Goal: Information Seeking & Learning: Learn about a topic

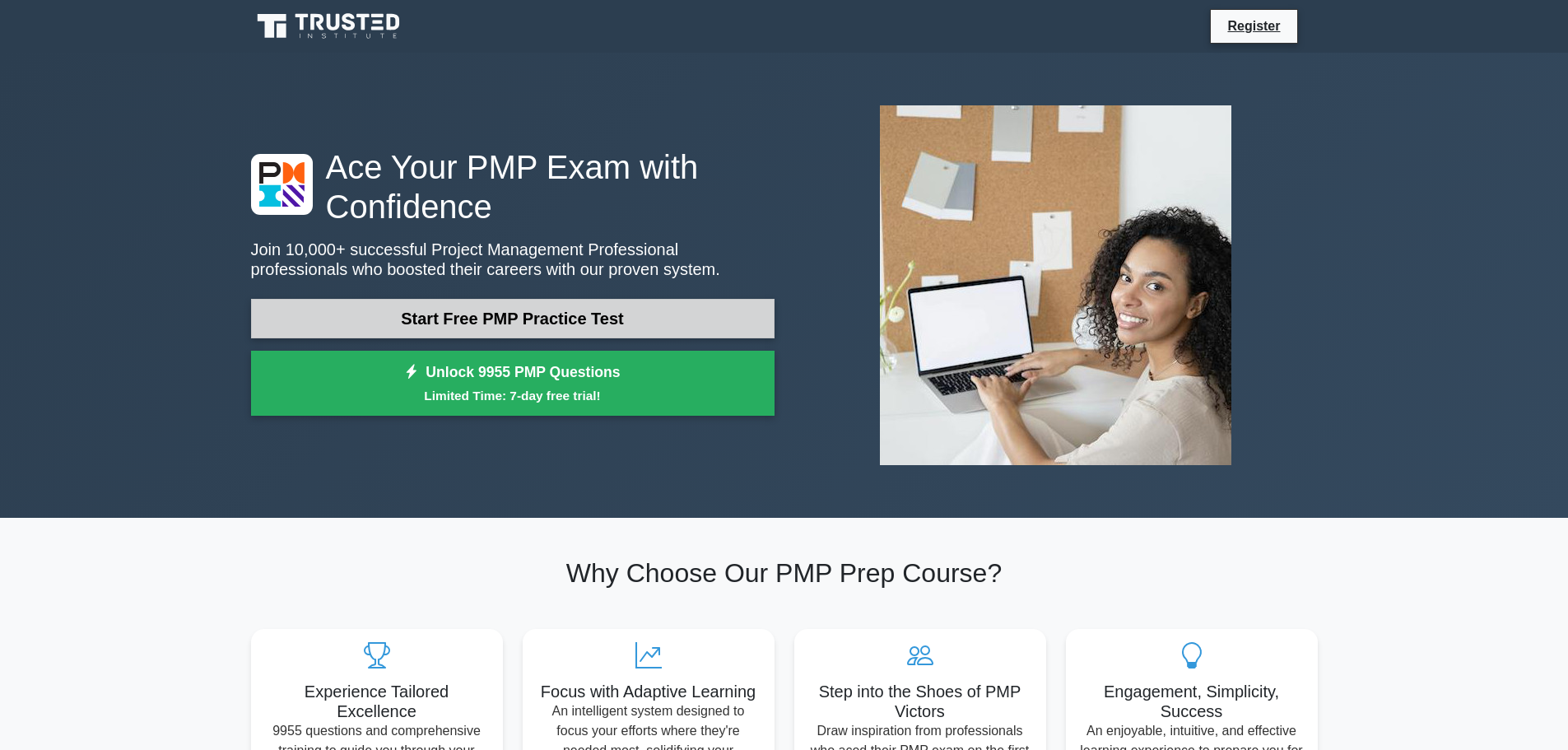
click at [513, 331] on link "Start Free PMP Practice Test" at bounding box center [513, 318] width 524 height 39
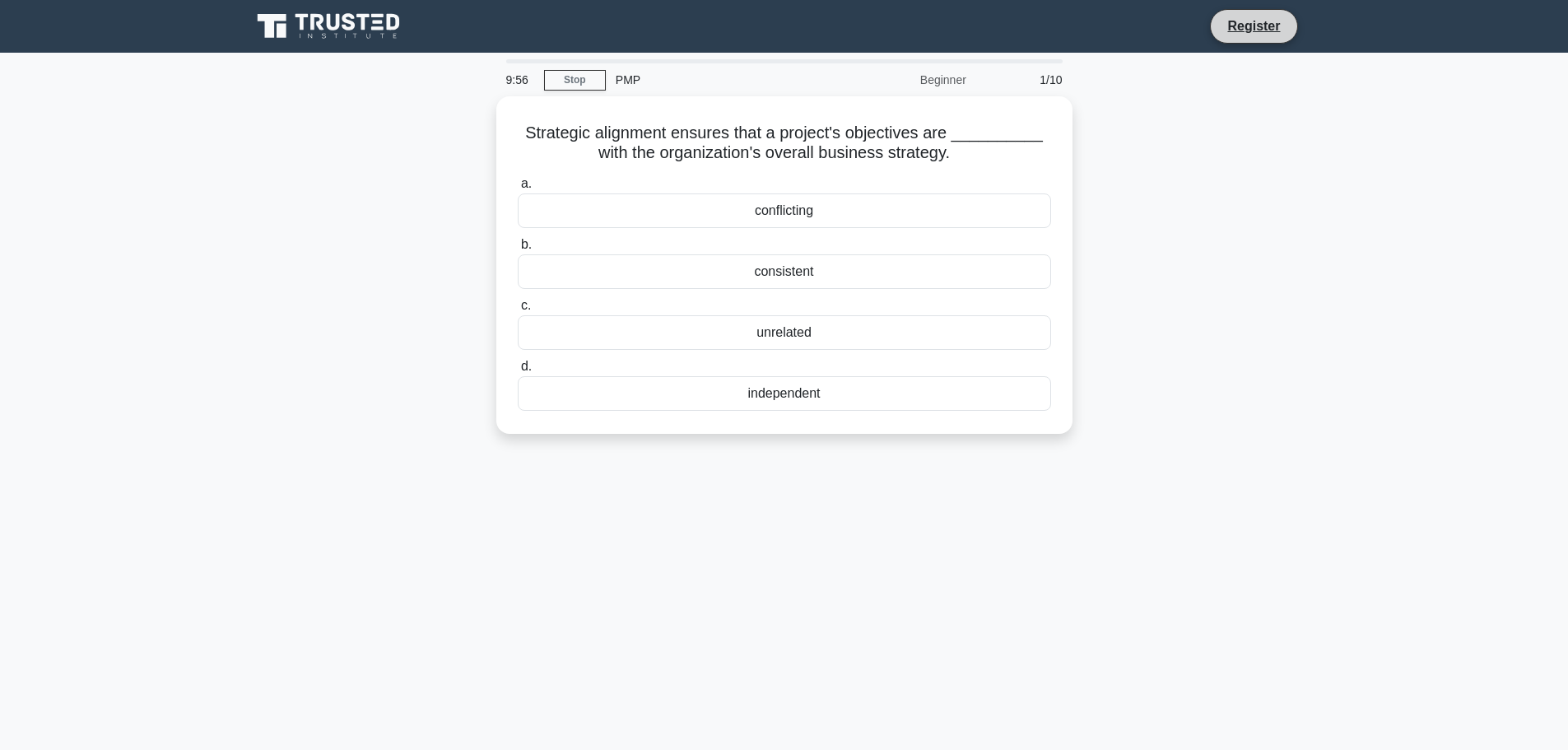
click at [1263, 39] on li "Register" at bounding box center [1253, 26] width 87 height 35
click at [821, 270] on div "consistent" at bounding box center [784, 268] width 533 height 35
click at [517, 246] on input "b. consistent" at bounding box center [517, 241] width 0 height 10
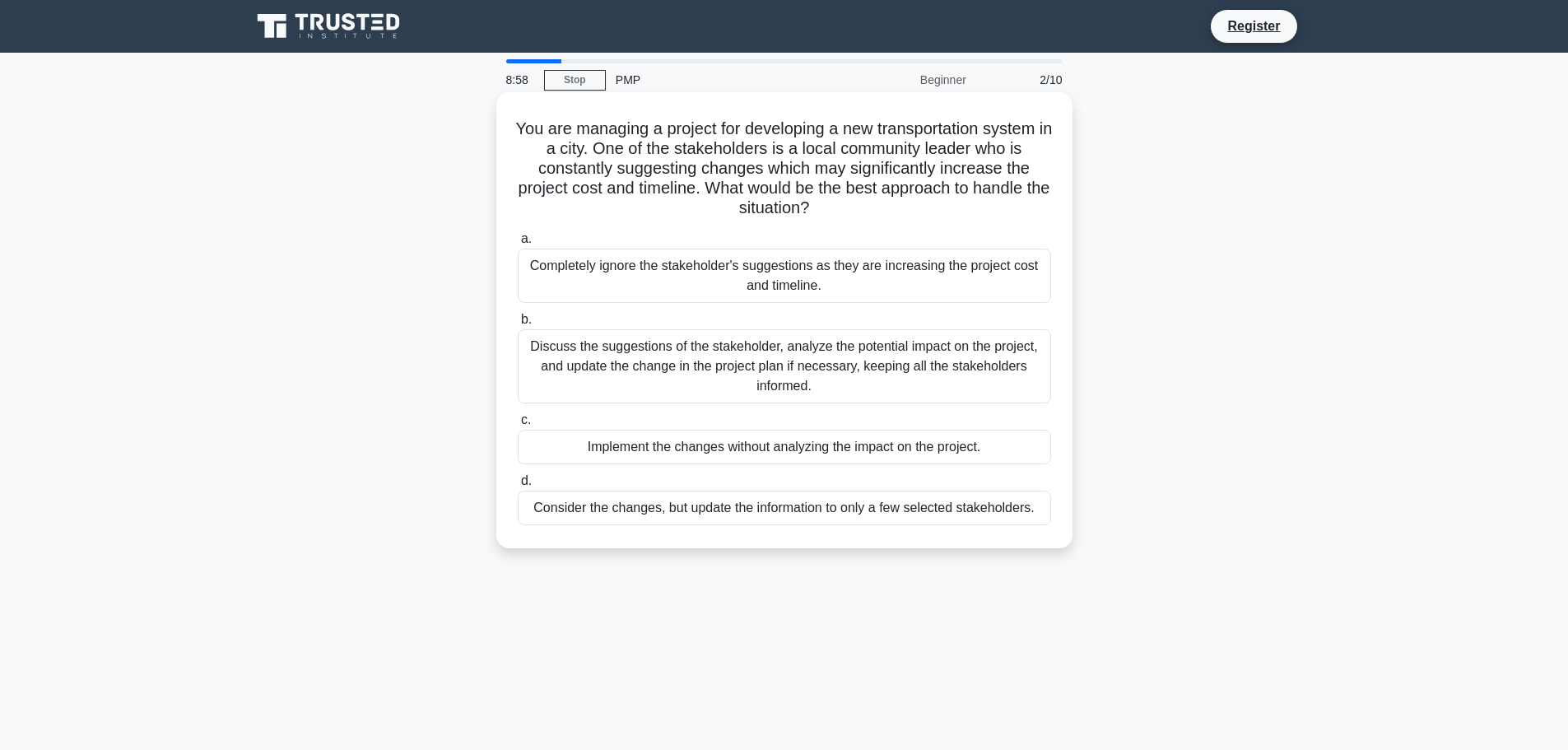
click at [732, 362] on div "Discuss the suggestions of the stakeholder, analyze the potential impact on the…" at bounding box center [784, 366] width 533 height 74
click at [517, 325] on input "b. Discuss the suggestions of the stakeholder, analyze the potential impact on …" at bounding box center [517, 320] width 0 height 10
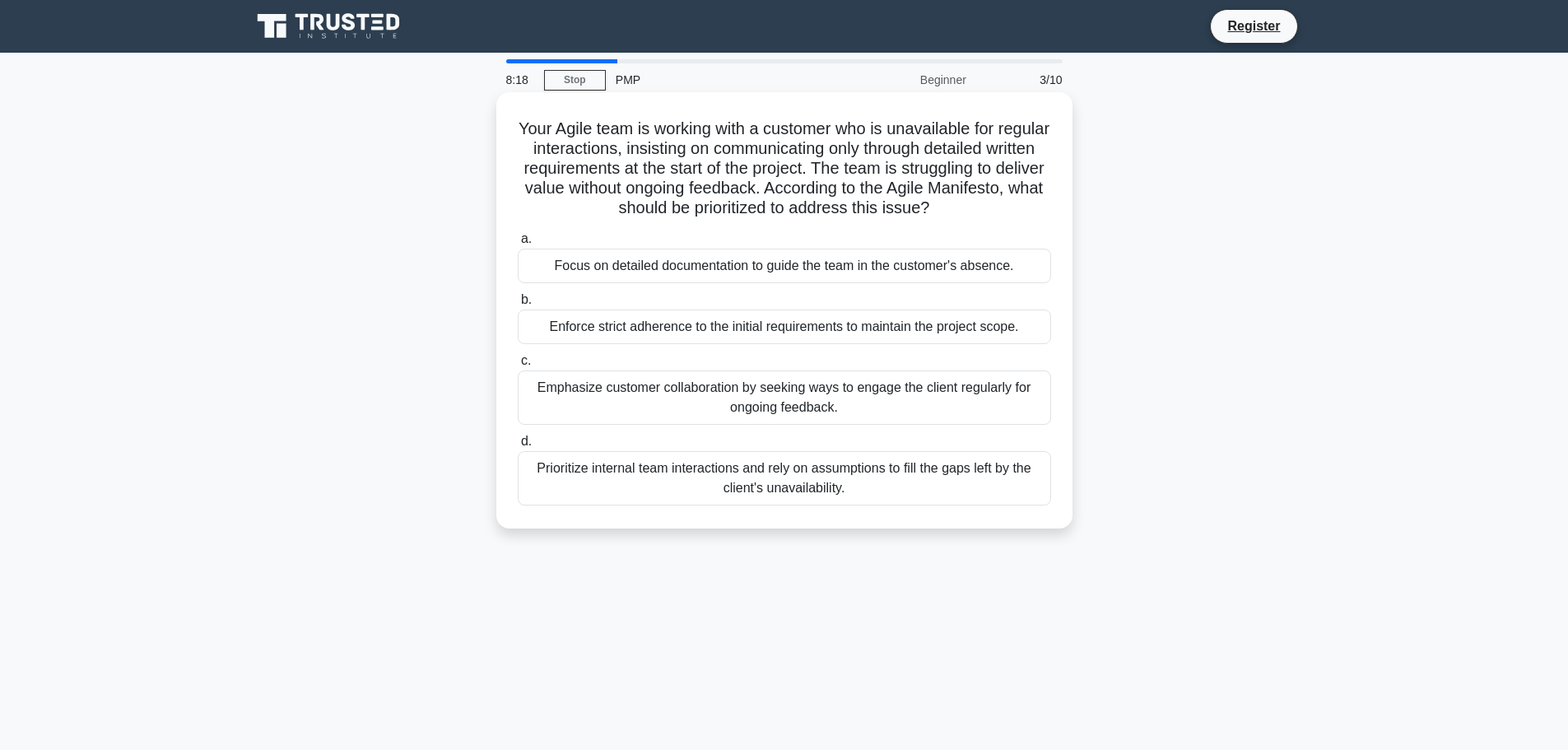
click at [937, 494] on div "Prioritize internal team interactions and rely on assumptions to fill the gaps …" at bounding box center [784, 479] width 533 height 54
click at [517, 447] on input "d. Prioritize internal team interactions and rely on assumptions to fill the ga…" at bounding box center [517, 442] width 0 height 10
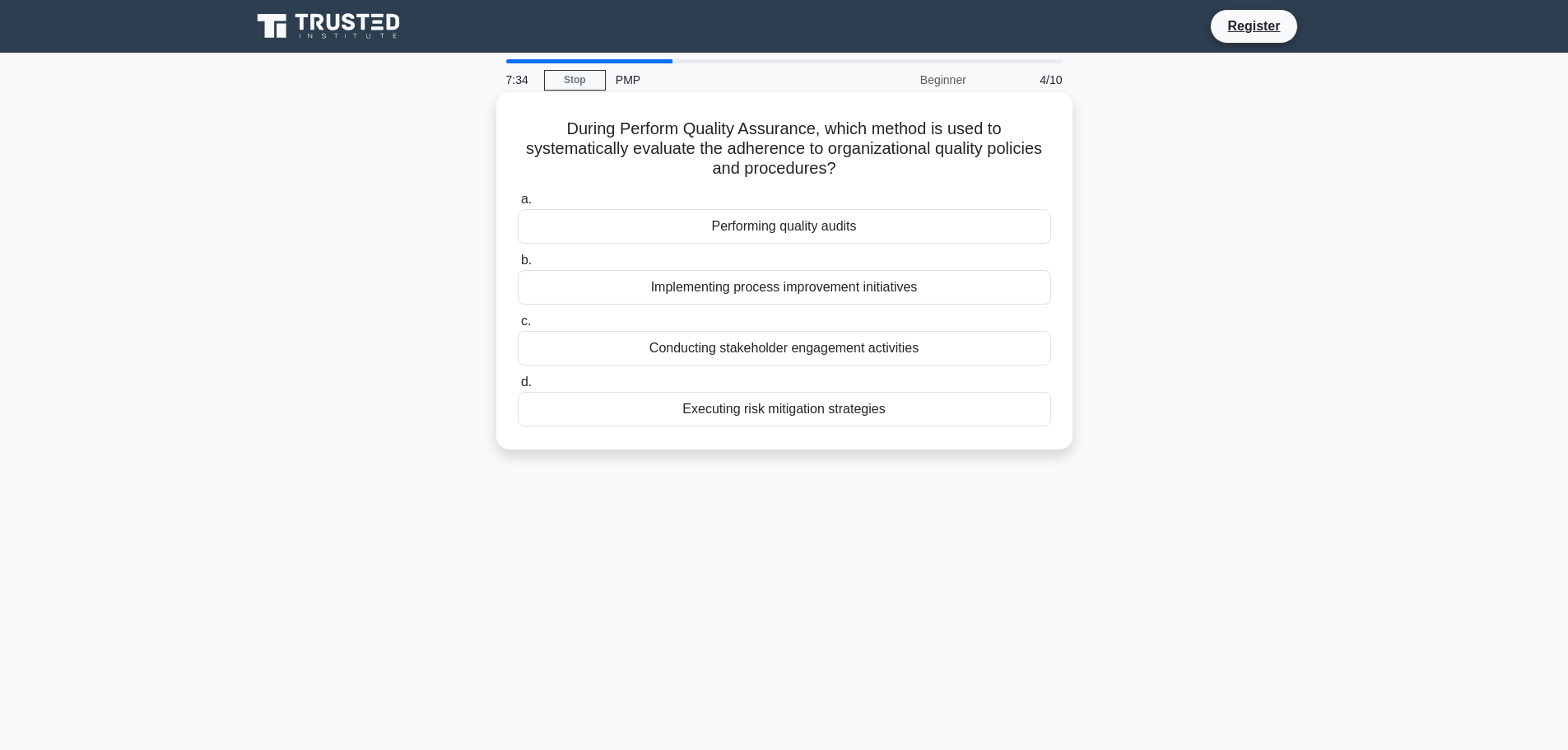
click at [972, 226] on div "Performing quality audits" at bounding box center [784, 226] width 533 height 35
click at [517, 205] on input "a. Performing quality audits" at bounding box center [517, 199] width 0 height 10
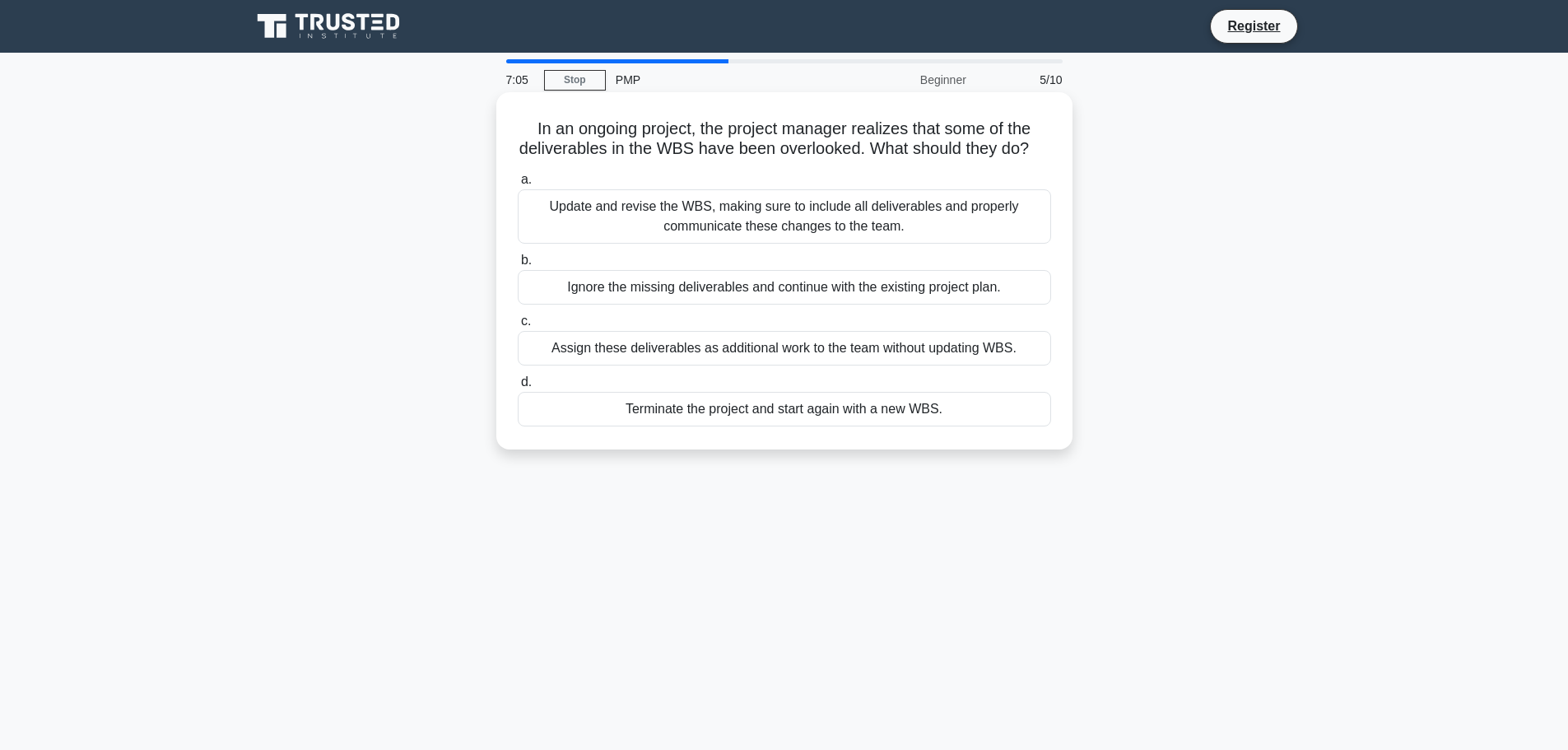
click at [1013, 244] on div "Update and revise the WBS, making sure to include all deliverables and properly…" at bounding box center [784, 217] width 533 height 54
click at [517, 185] on input "a. Update and revise the WBS, making sure to include all deliverables and prope…" at bounding box center [517, 180] width 0 height 10
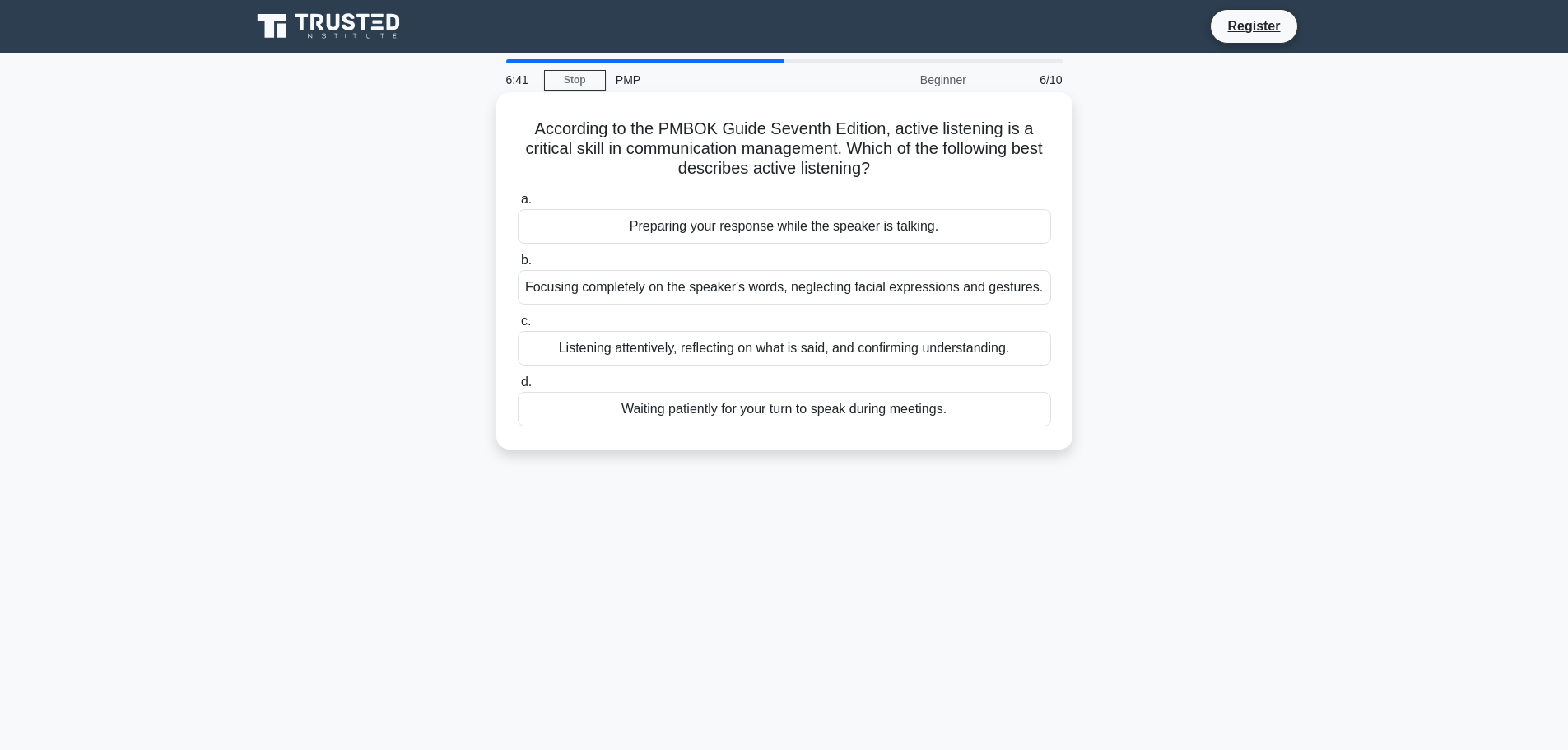
click at [988, 346] on div "Listening attentively, reflecting on what is said, and confirming understanding." at bounding box center [784, 348] width 533 height 35
click at [517, 327] on input "c. Listening attentively, reflecting on what is said, and confirming understand…" at bounding box center [517, 321] width 0 height 10
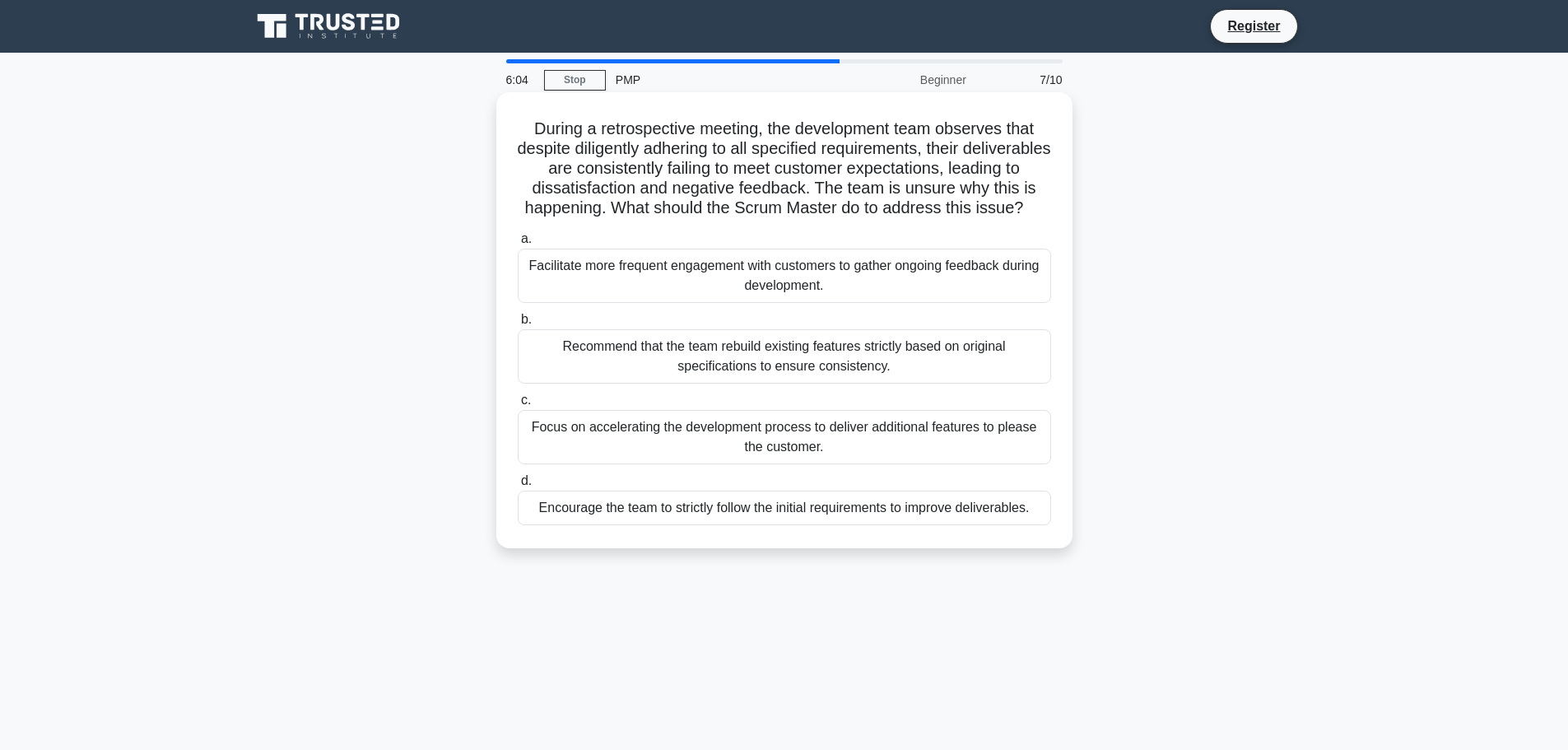
click at [1015, 296] on div "Facilitate more frequent engagement with customers to gather ongoing feedback d…" at bounding box center [784, 276] width 533 height 54
click at [517, 244] on input "a. Facilitate more frequent engagement with customers to gather ongoing feedbac…" at bounding box center [517, 239] width 0 height 10
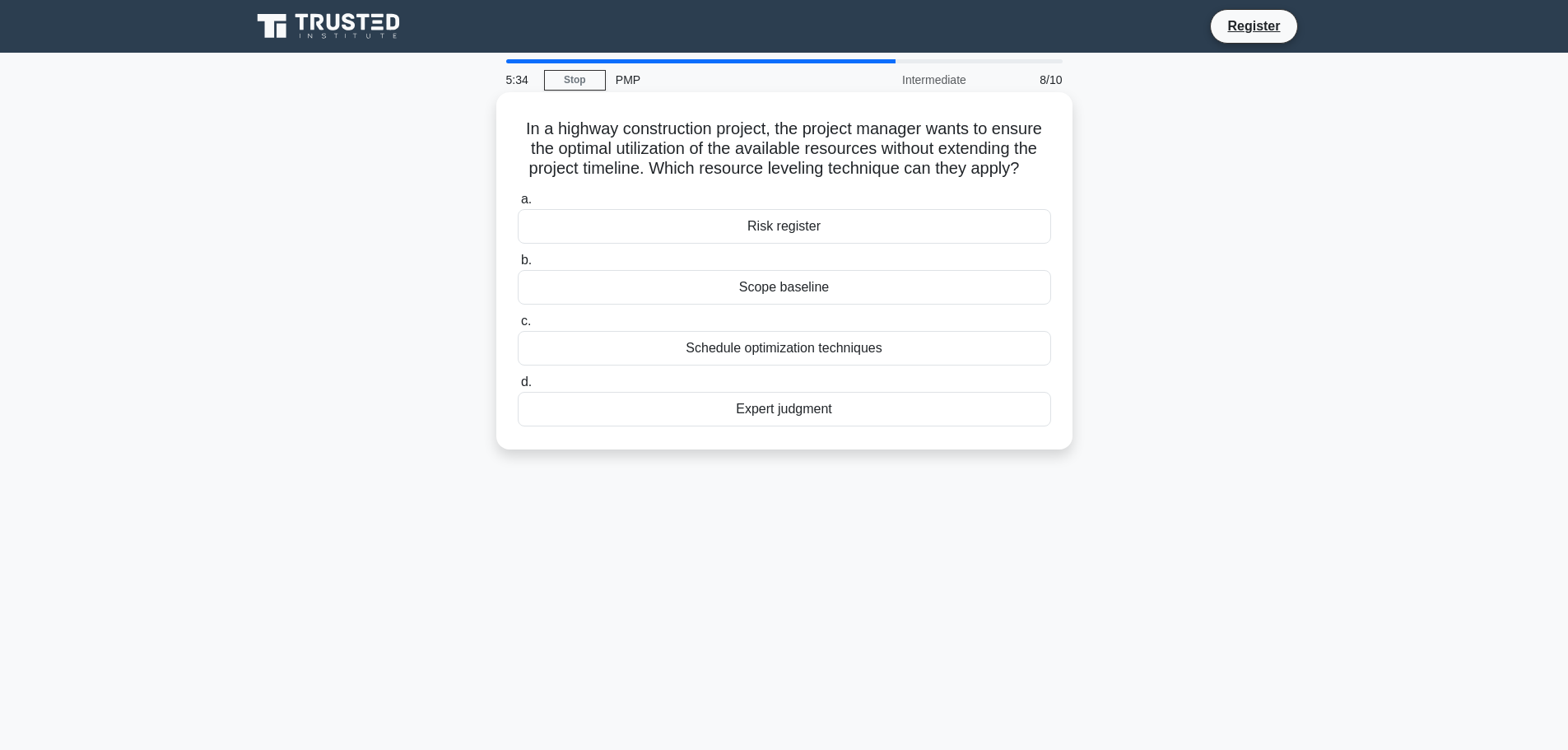
click at [1007, 347] on div "Schedule optimization techniques" at bounding box center [784, 348] width 533 height 35
click at [517, 327] on input "c. Schedule optimization techniques" at bounding box center [517, 321] width 0 height 10
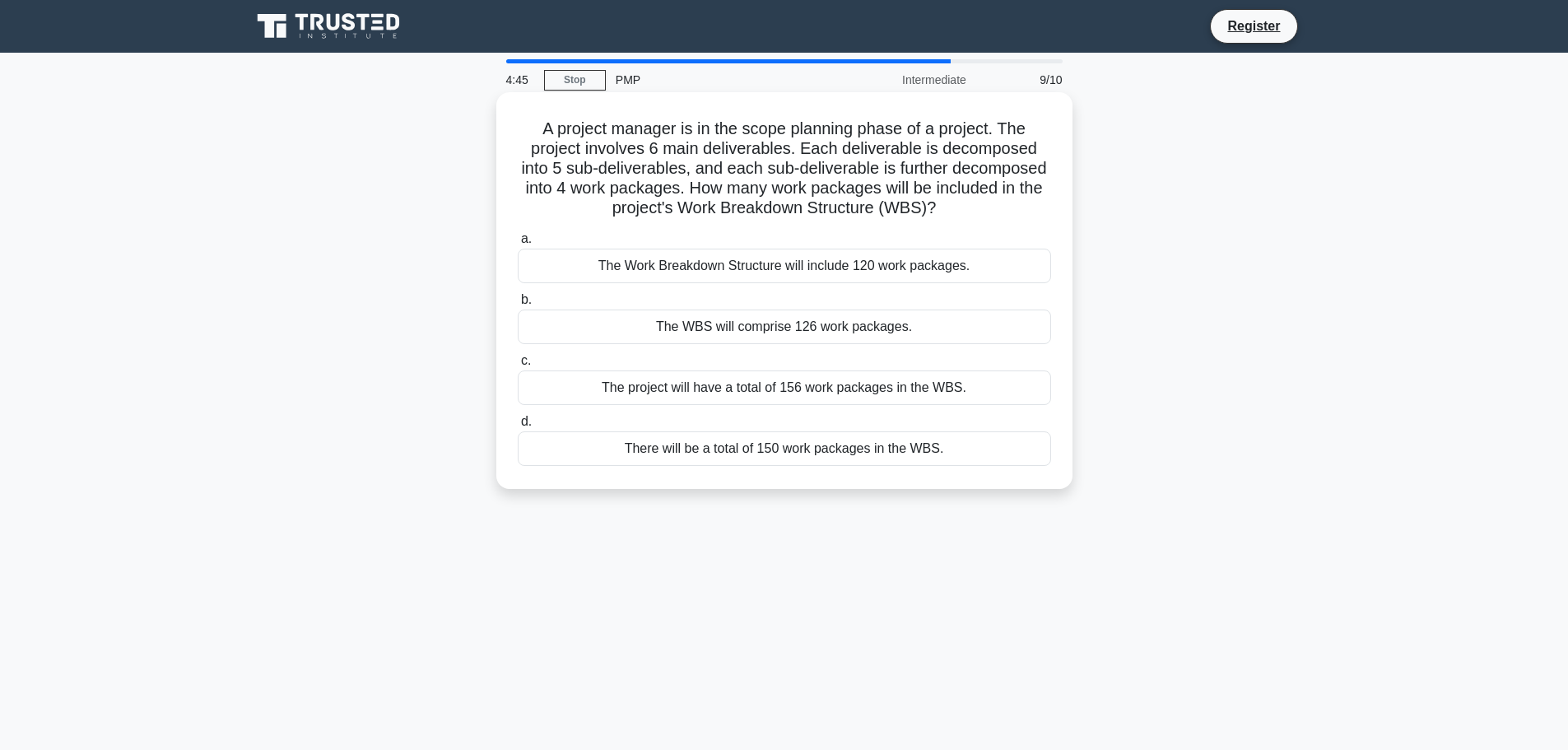
click at [930, 260] on div "The Work Breakdown Structure will include 120 work packages." at bounding box center [784, 266] width 533 height 35
click at [517, 244] on input "a. The Work Breakdown Structure will include 120 work packages." at bounding box center [517, 239] width 0 height 10
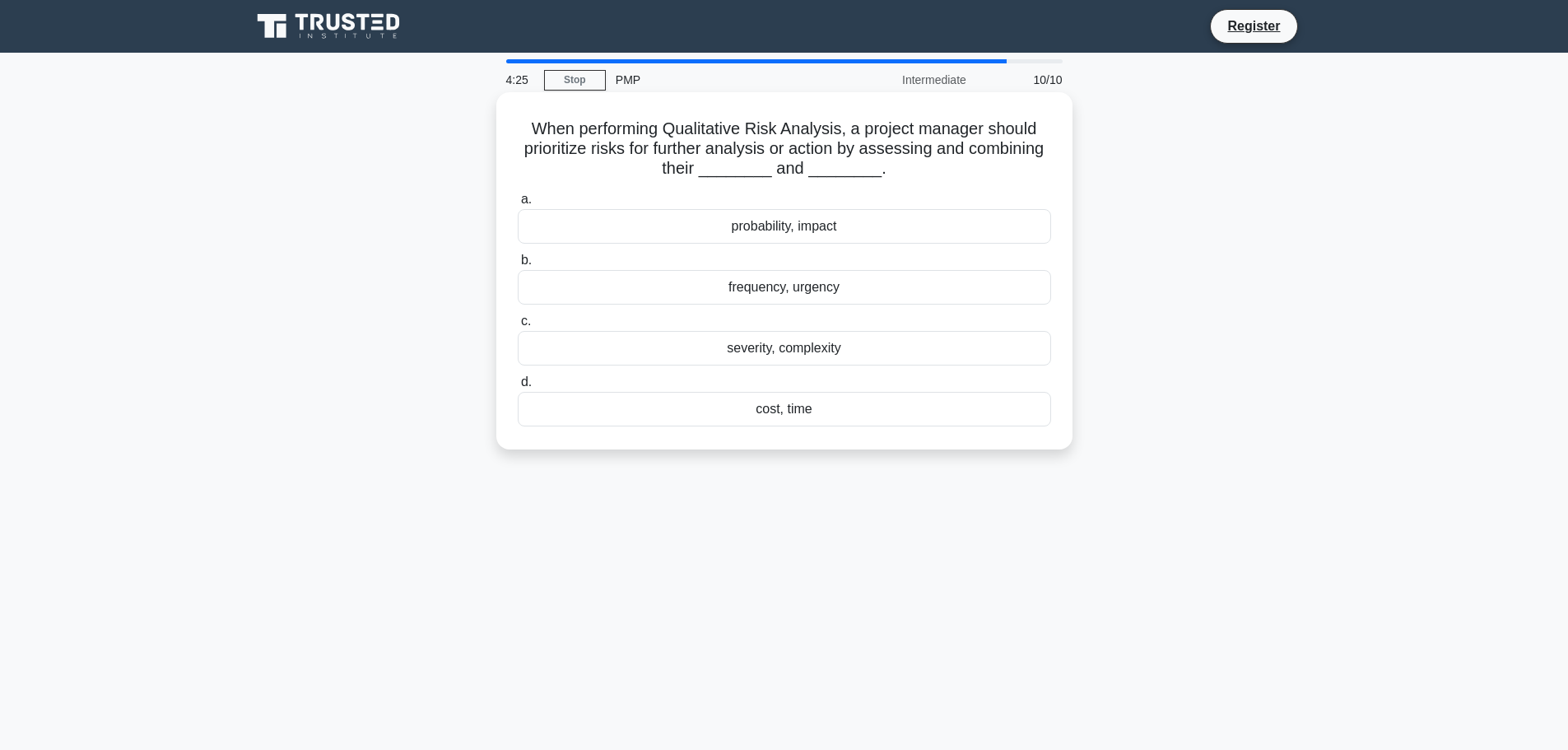
click at [922, 219] on div "probability, impact" at bounding box center [784, 226] width 533 height 35
click at [517, 205] on input "a. probability, impact" at bounding box center [517, 199] width 0 height 10
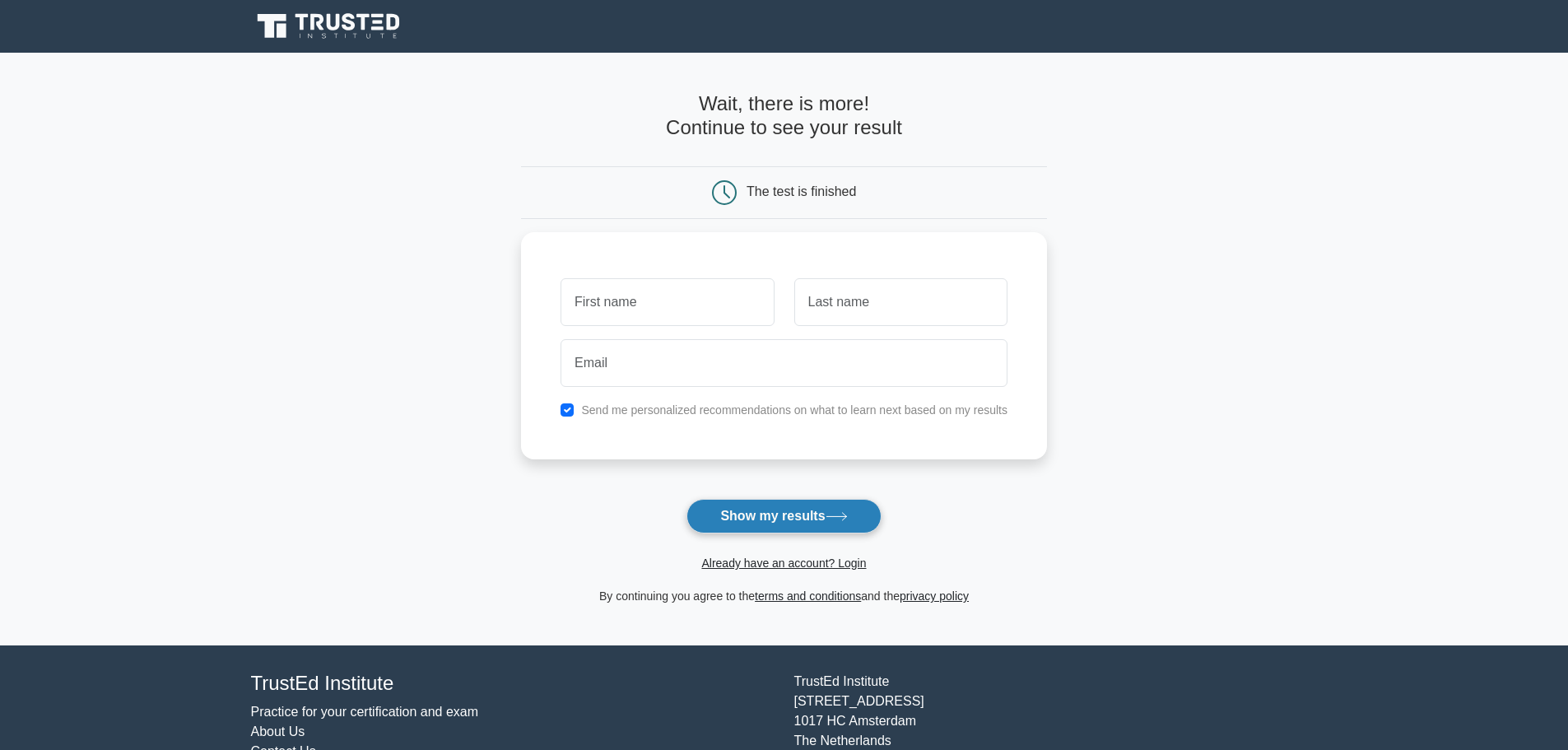
click at [830, 527] on button "Show my results" at bounding box center [783, 517] width 194 height 35
click at [820, 564] on link "Already have an account? Login" at bounding box center [783, 563] width 164 height 13
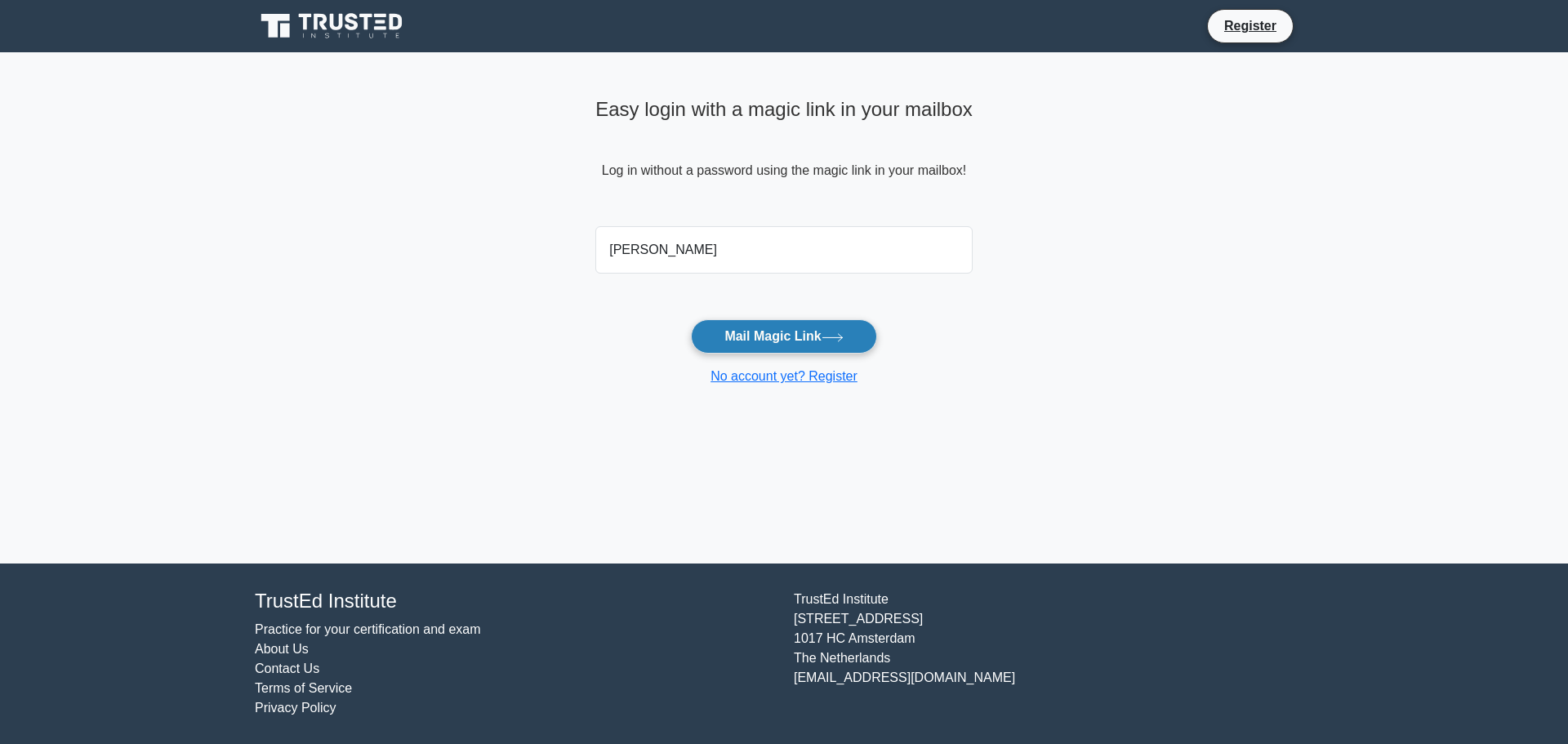
type input "yannicksp2@gmail.com"
click at [784, 342] on button "Mail Magic Link" at bounding box center [784, 337] width 186 height 35
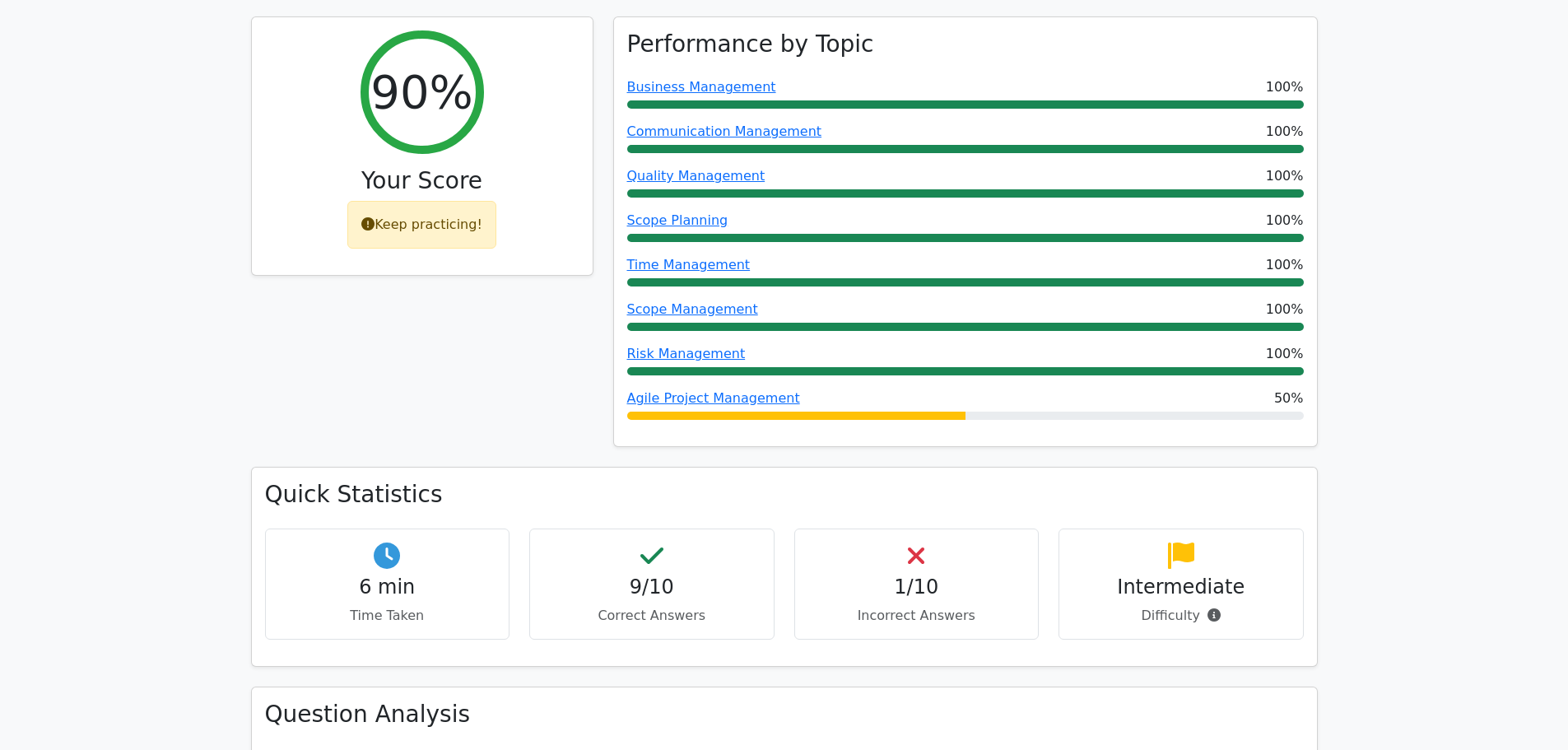
scroll to position [727, 0]
click at [1006, 294] on div "Performance by Topic Business Management 100% Communication Management 100% Qua…" at bounding box center [965, 231] width 703 height 430
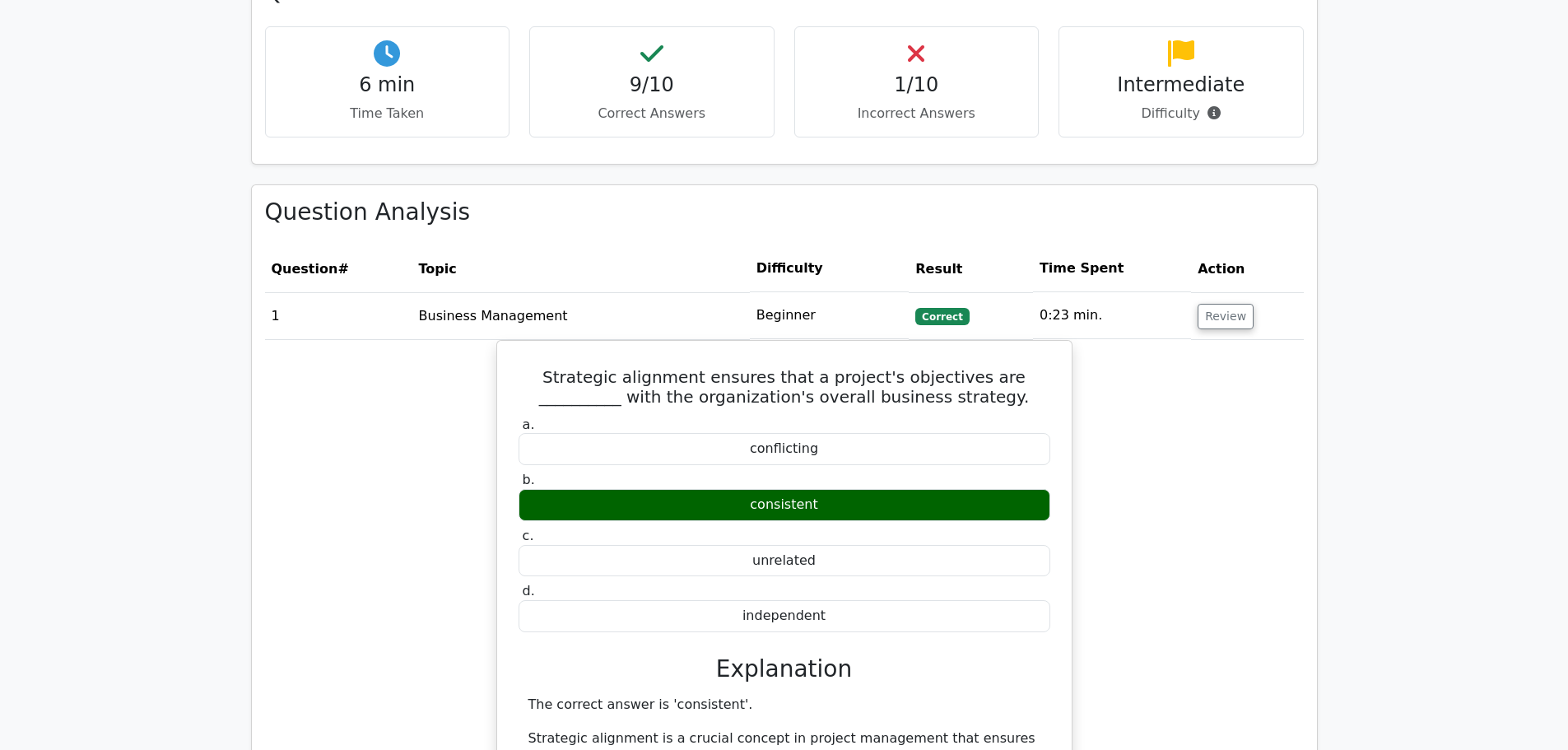
click at [1006, 367] on h5 "Strategic alignment ensures that a project's objectives are __________ with the…" at bounding box center [784, 386] width 535 height 39
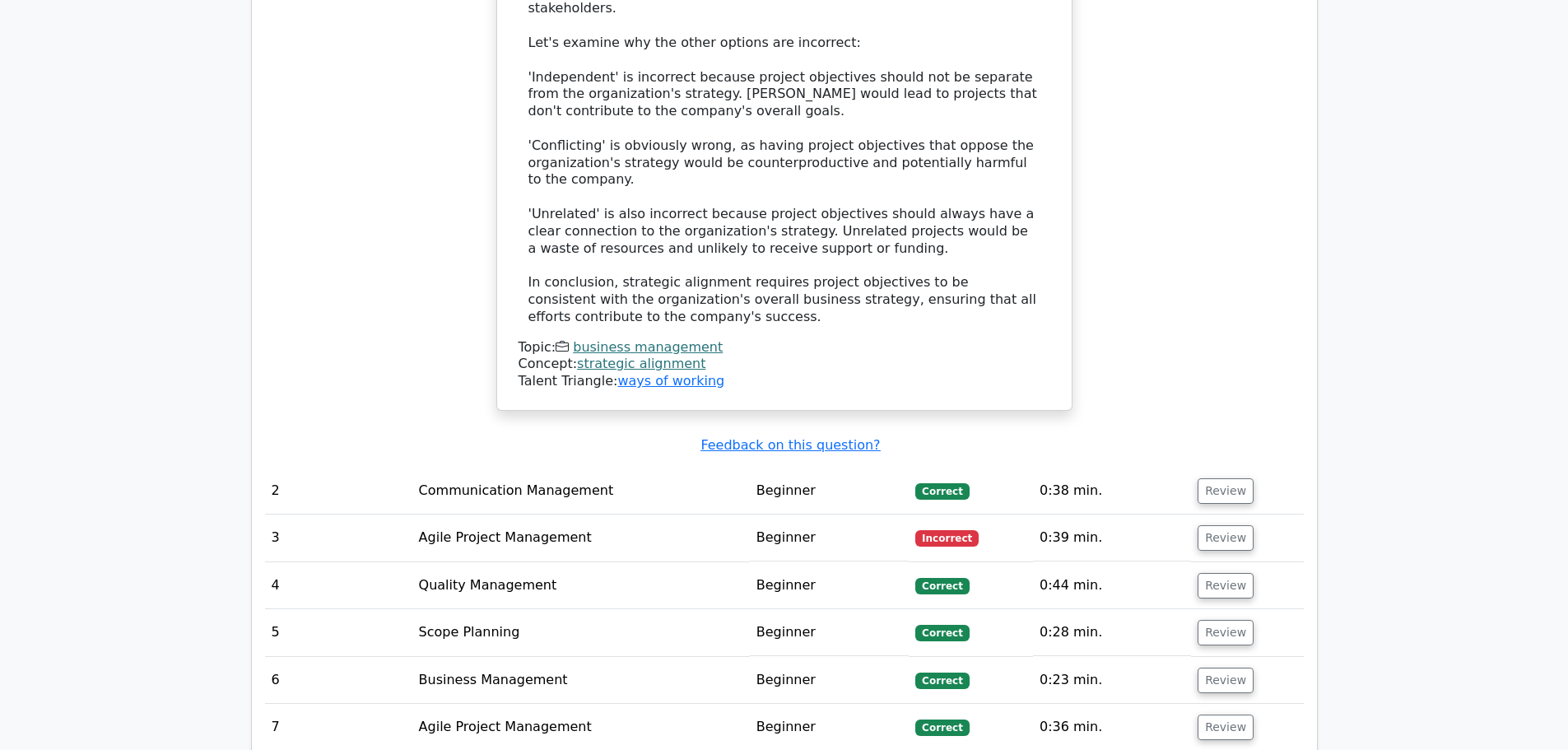
scroll to position [2118, 0]
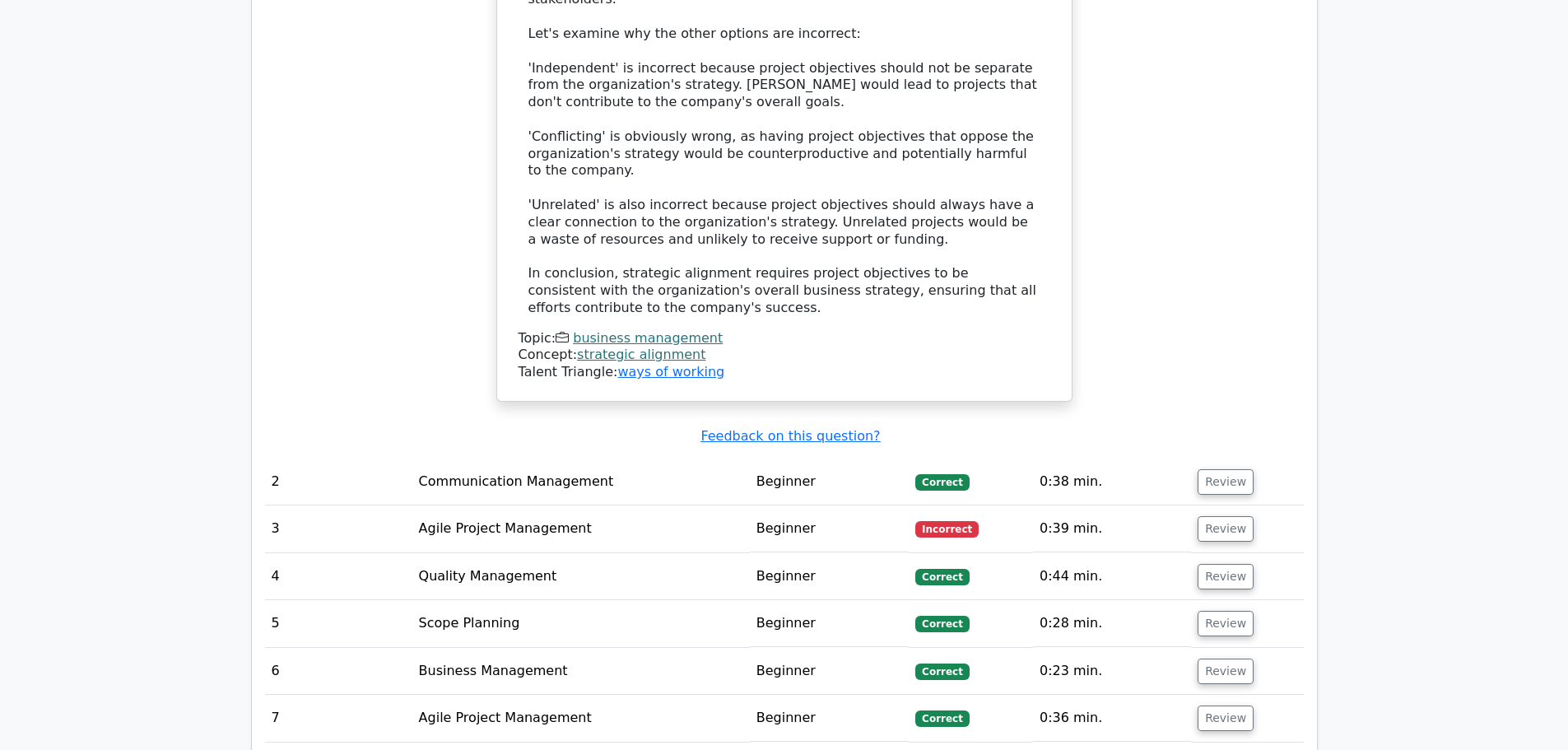
click at [833, 506] on td "Beginner" at bounding box center [830, 529] width 160 height 47
click at [825, 506] on td "Beginner" at bounding box center [830, 529] width 160 height 47
drag, startPoint x: 1084, startPoint y: 420, endPoint x: 1146, endPoint y: 426, distance: 62.3
click at [1146, 506] on td "0:39 min." at bounding box center [1112, 529] width 158 height 47
click at [1203, 516] on button "Review" at bounding box center [1225, 528] width 56 height 25
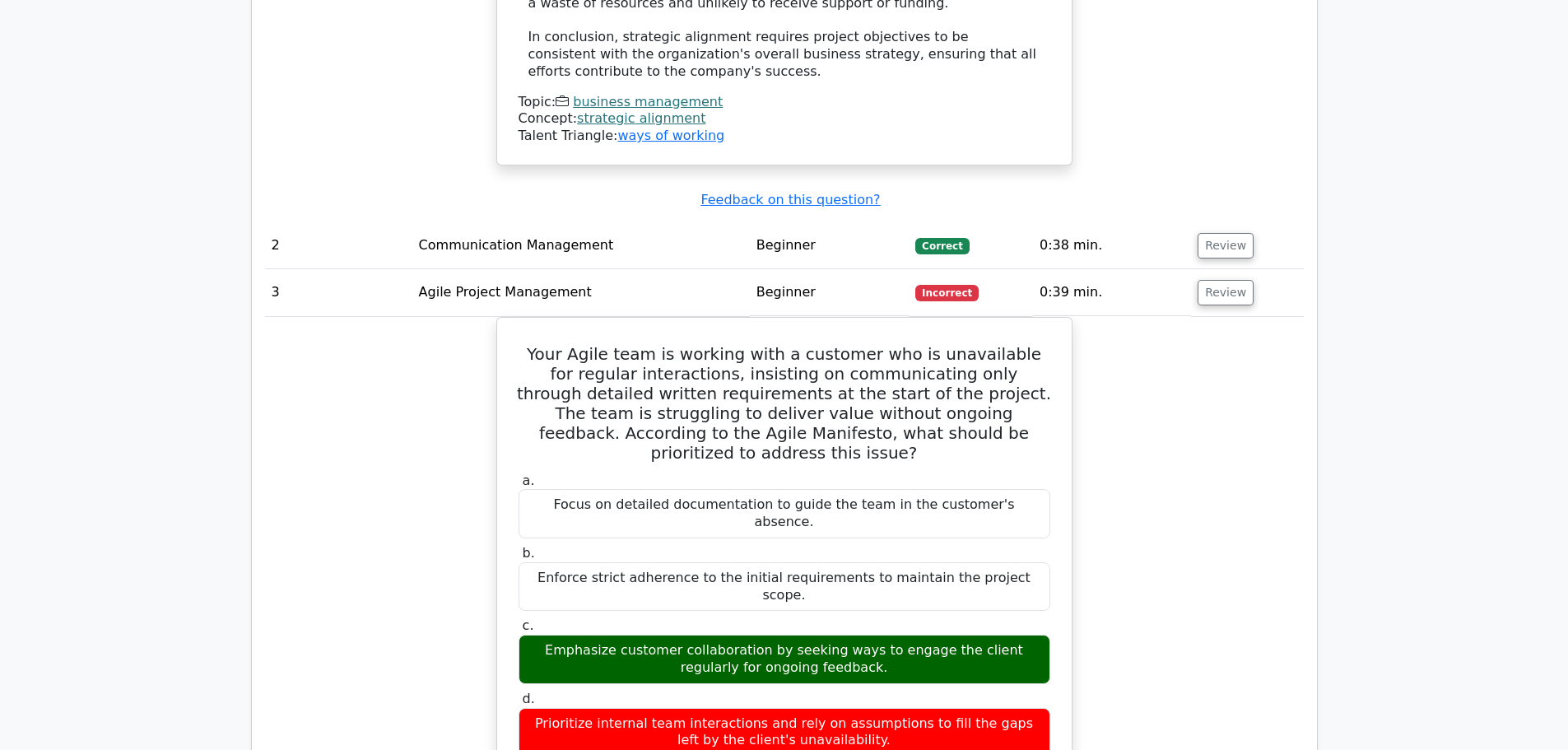
scroll to position [2354, 0]
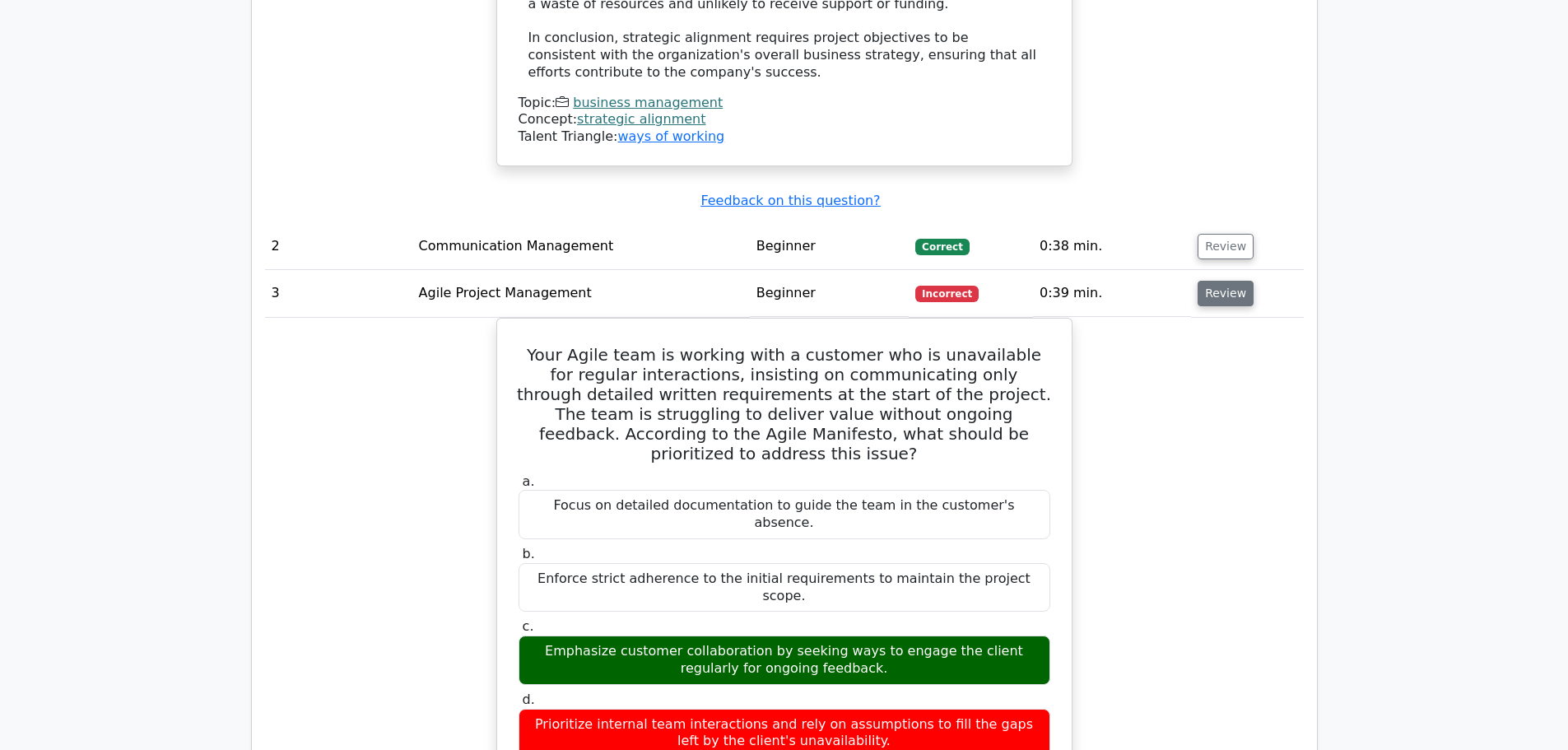
click at [1219, 281] on button "Review" at bounding box center [1225, 293] width 56 height 25
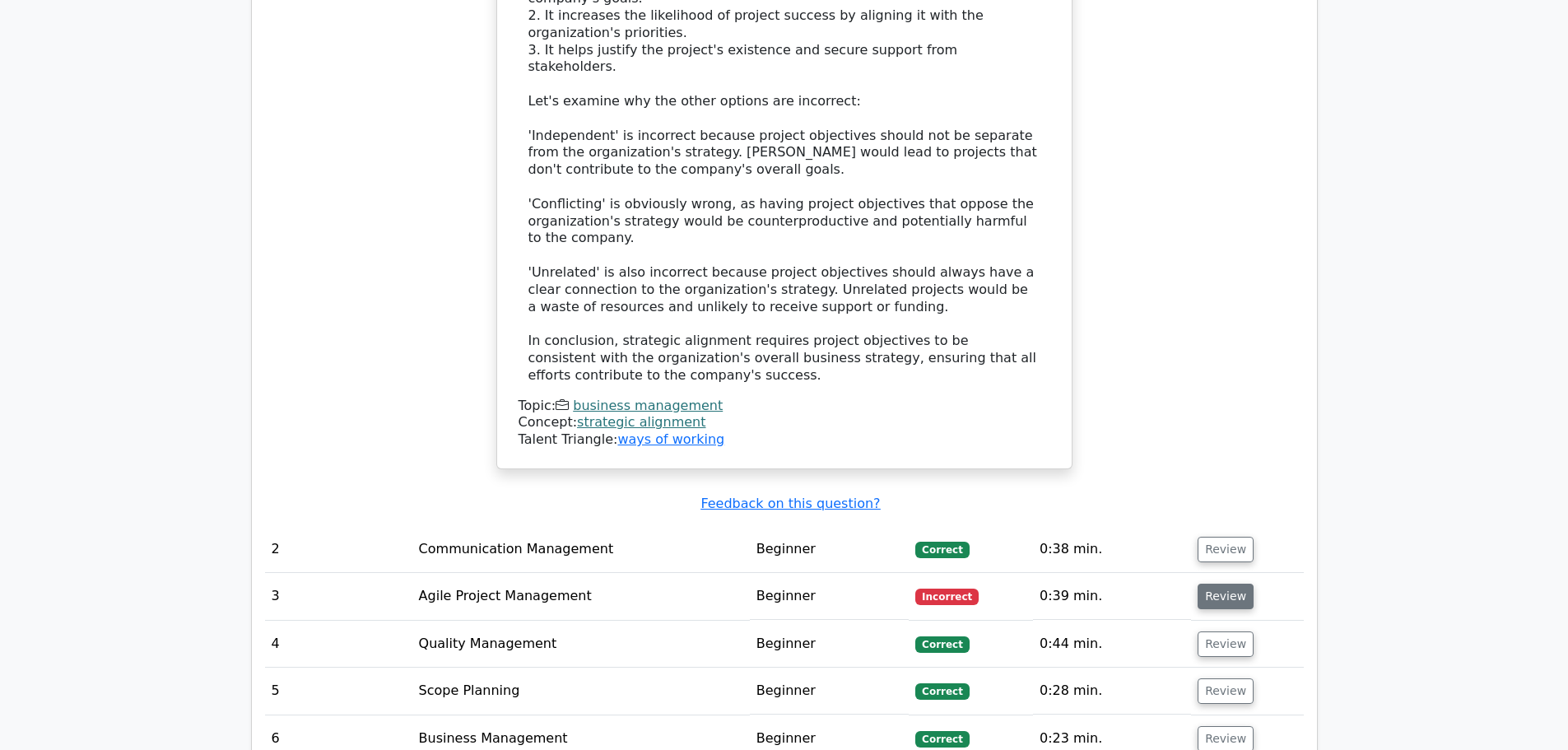
click at [1219, 174] on div "Strategic alignment ensures that a project's objectives are __________ with the…" at bounding box center [784, 2] width 1038 height 975
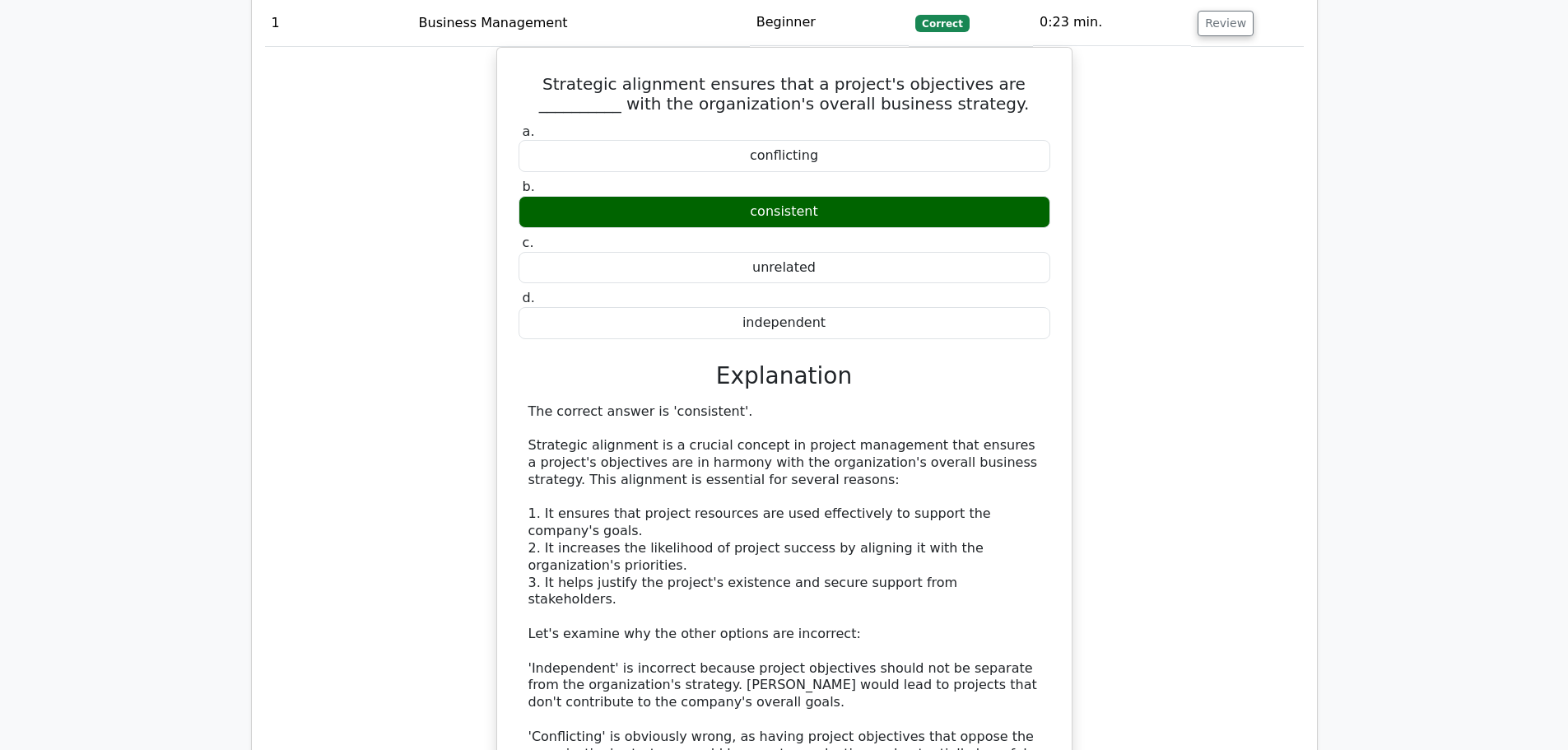
scroll to position [1343, 0]
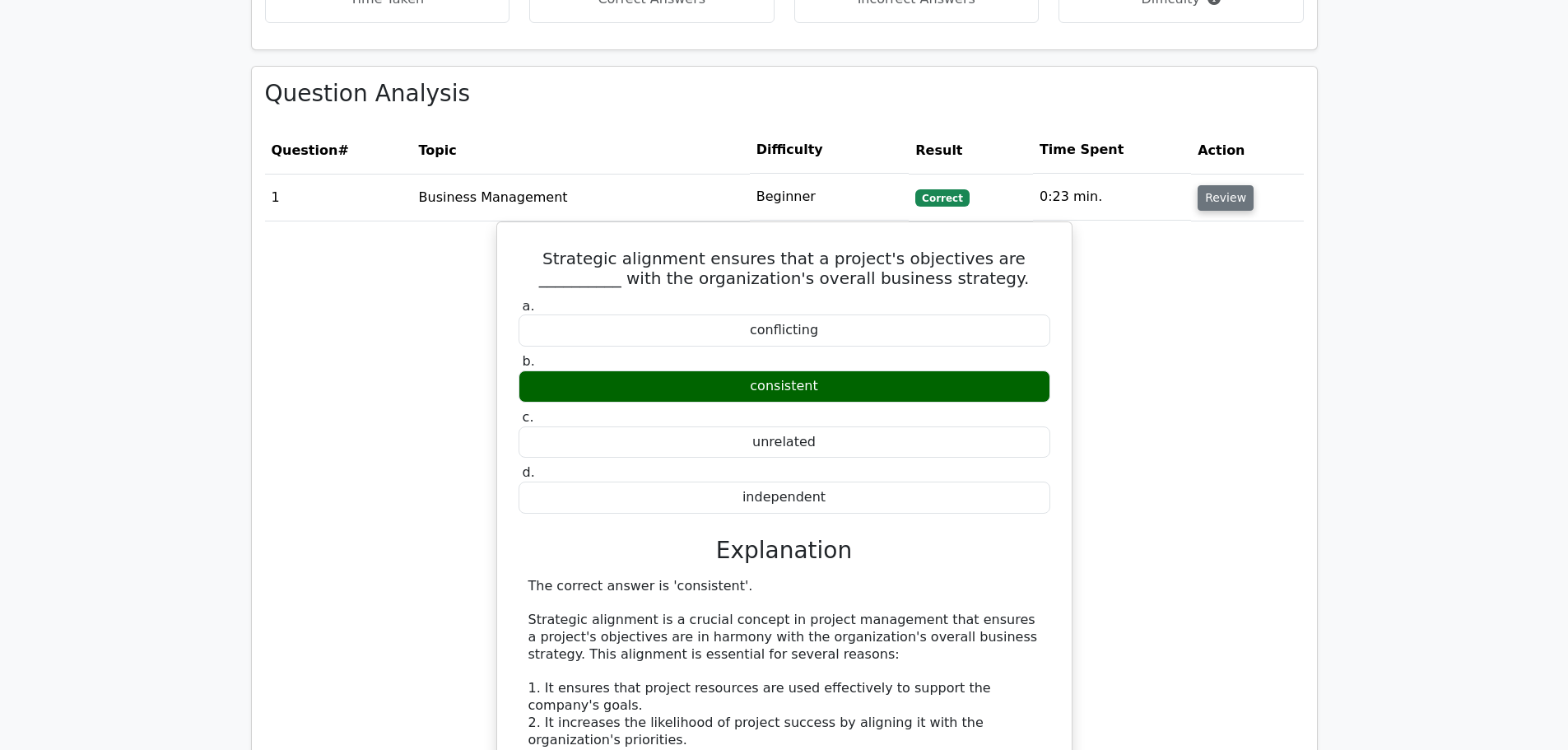
click at [1238, 185] on button "Review" at bounding box center [1225, 198] width 56 height 25
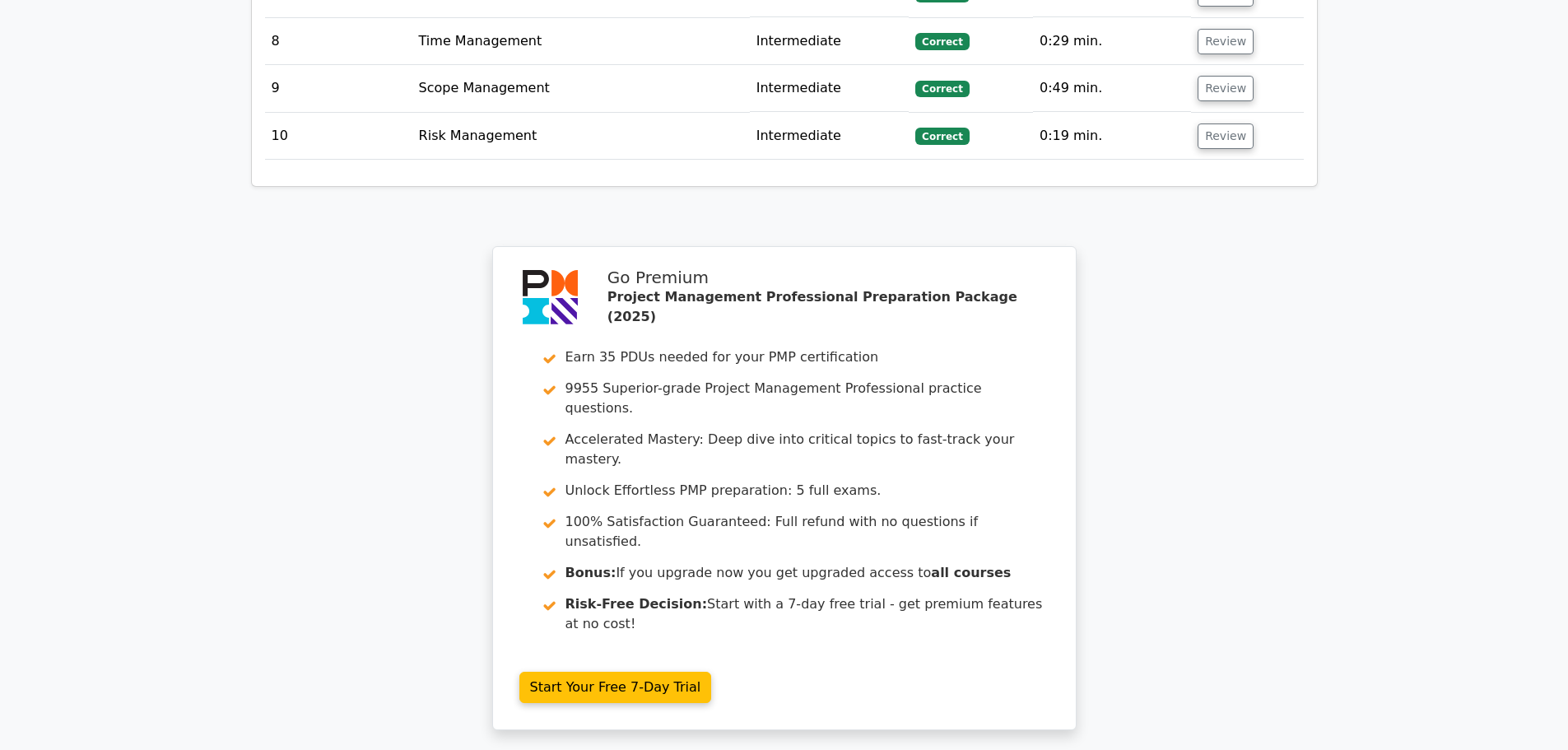
scroll to position [1982, 0]
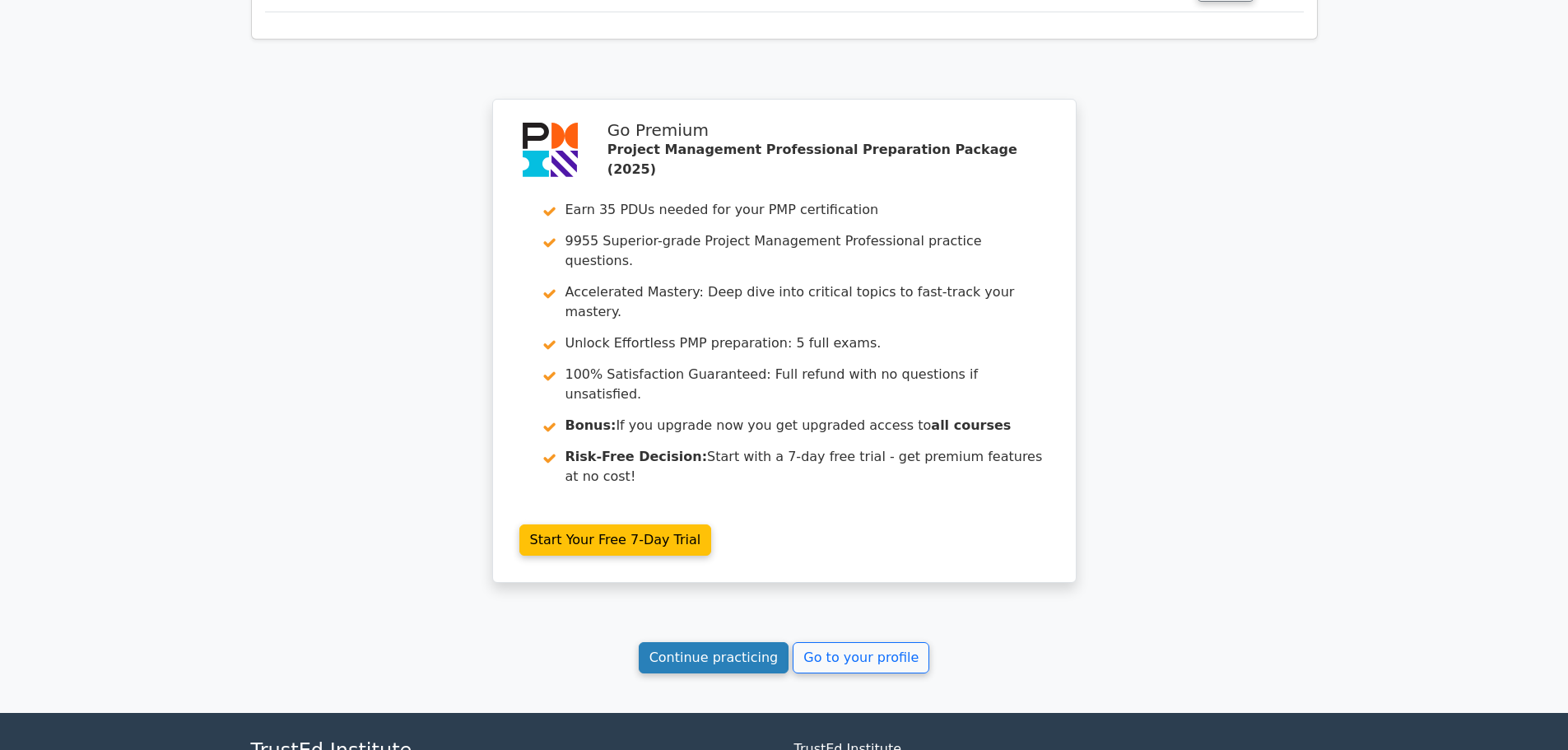
click at [754, 642] on link "Continue practicing" at bounding box center [713, 658] width 150 height 31
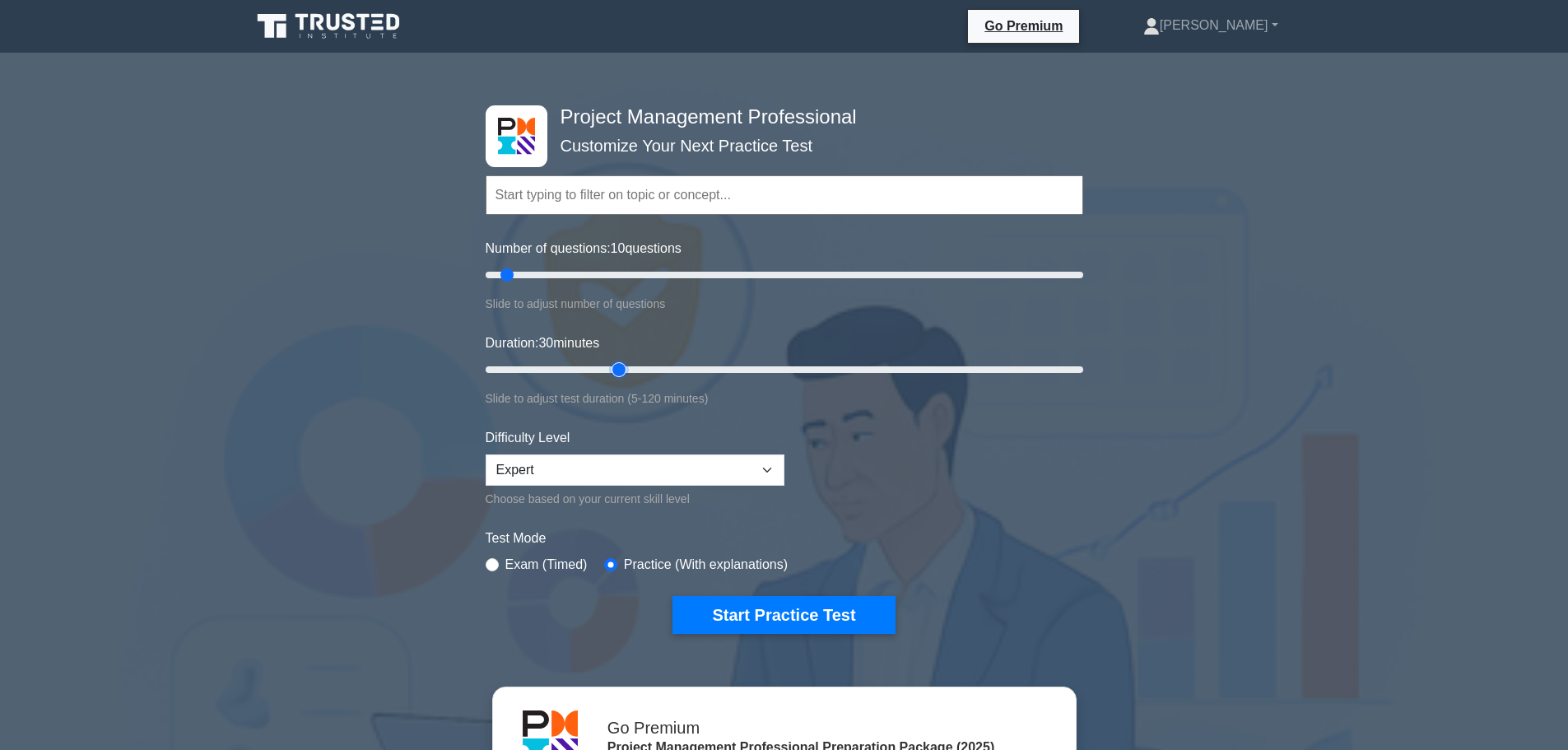
drag, startPoint x: 517, startPoint y: 365, endPoint x: 613, endPoint y: 396, distance: 100.9
type input "30"
click at [613, 379] on input "Duration: 30 minutes" at bounding box center [784, 370] width 597 height 20
drag, startPoint x: 509, startPoint y: 271, endPoint x: 550, endPoint y: 286, distance: 43.7
type input "25"
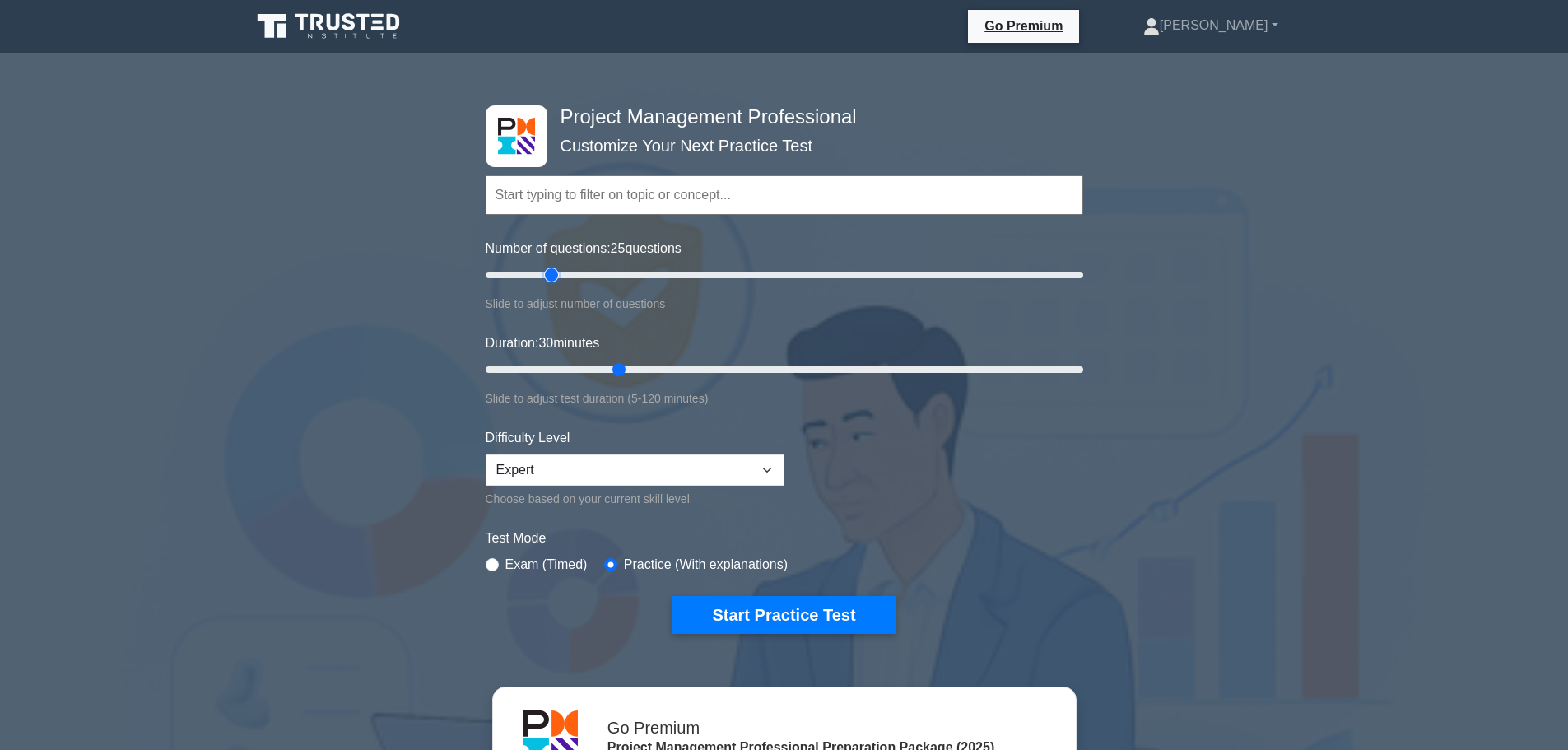
click at [550, 285] on input "Number of questions: 25 questions" at bounding box center [784, 275] width 597 height 20
click at [569, 489] on div "Choose based on your current skill level" at bounding box center [635, 499] width 299 height 20
click at [572, 474] on select "Beginner Intermediate Expert" at bounding box center [635, 470] width 299 height 31
click at [485, 454] on select "Beginner Intermediate Expert" at bounding box center [635, 470] width 299 height 31
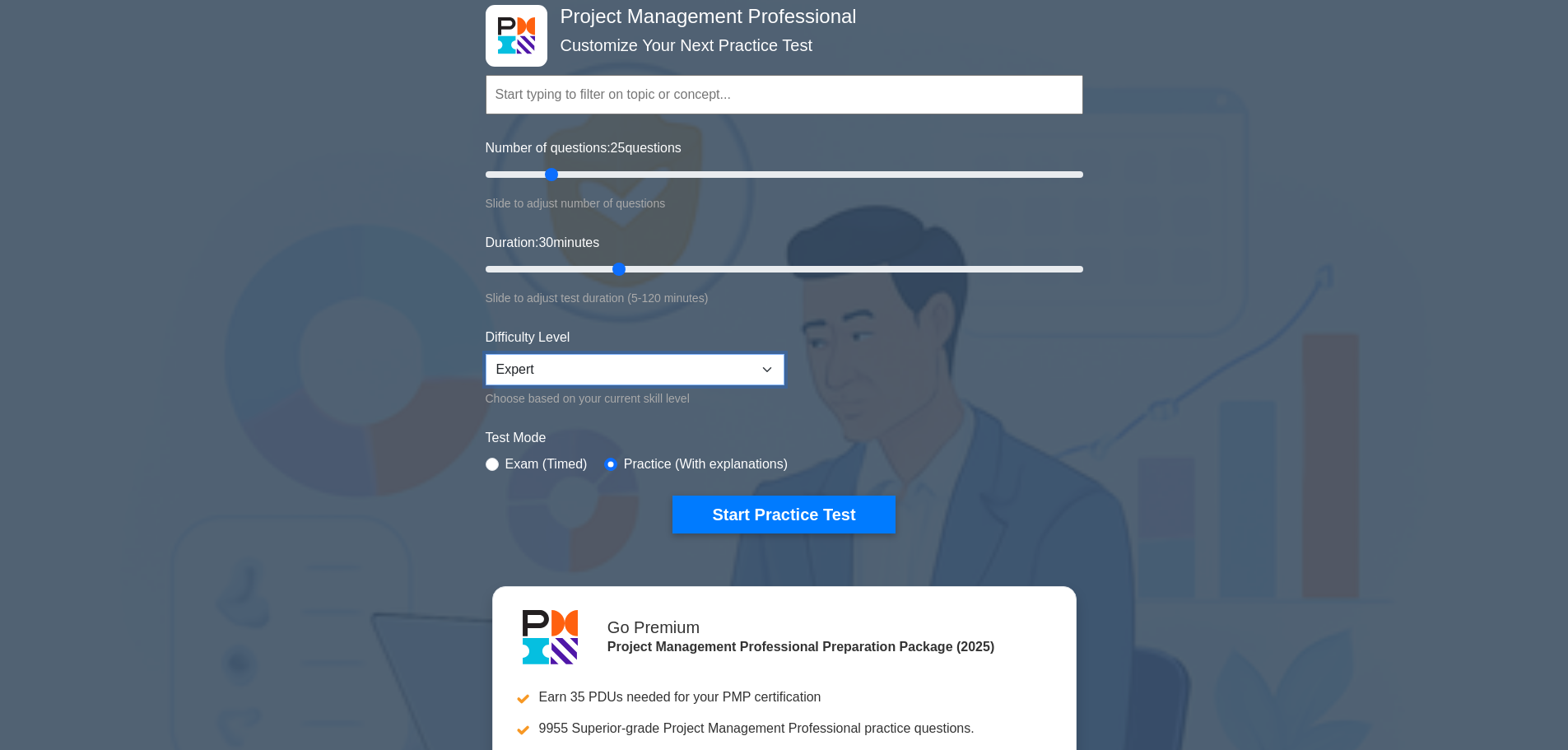
scroll to position [101, 0]
click at [517, 464] on label "Exam (Timed)" at bounding box center [546, 464] width 83 height 20
click at [496, 455] on div "Exam (Timed)" at bounding box center [536, 464] width 102 height 20
click at [490, 460] on input "radio" at bounding box center [491, 463] width 13 height 13
radio input "true"
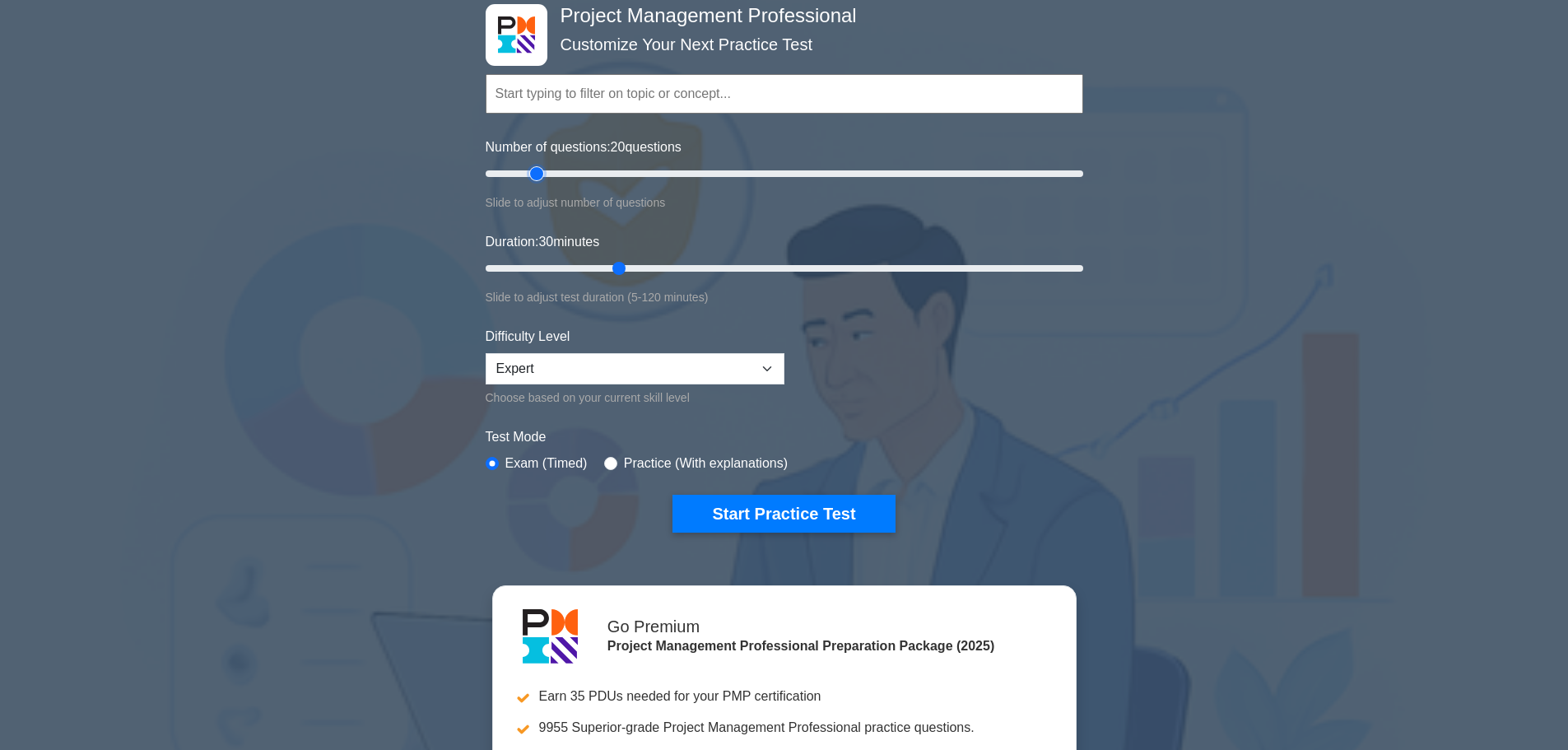
type input "20"
click at [543, 174] on input "Number of questions: 20 questions" at bounding box center [784, 173] width 597 height 20
type input "25"
click at [582, 263] on input "Duration: 25 minutes" at bounding box center [784, 268] width 597 height 20
click at [738, 529] on button "Start Practice Test" at bounding box center [784, 514] width 223 height 38
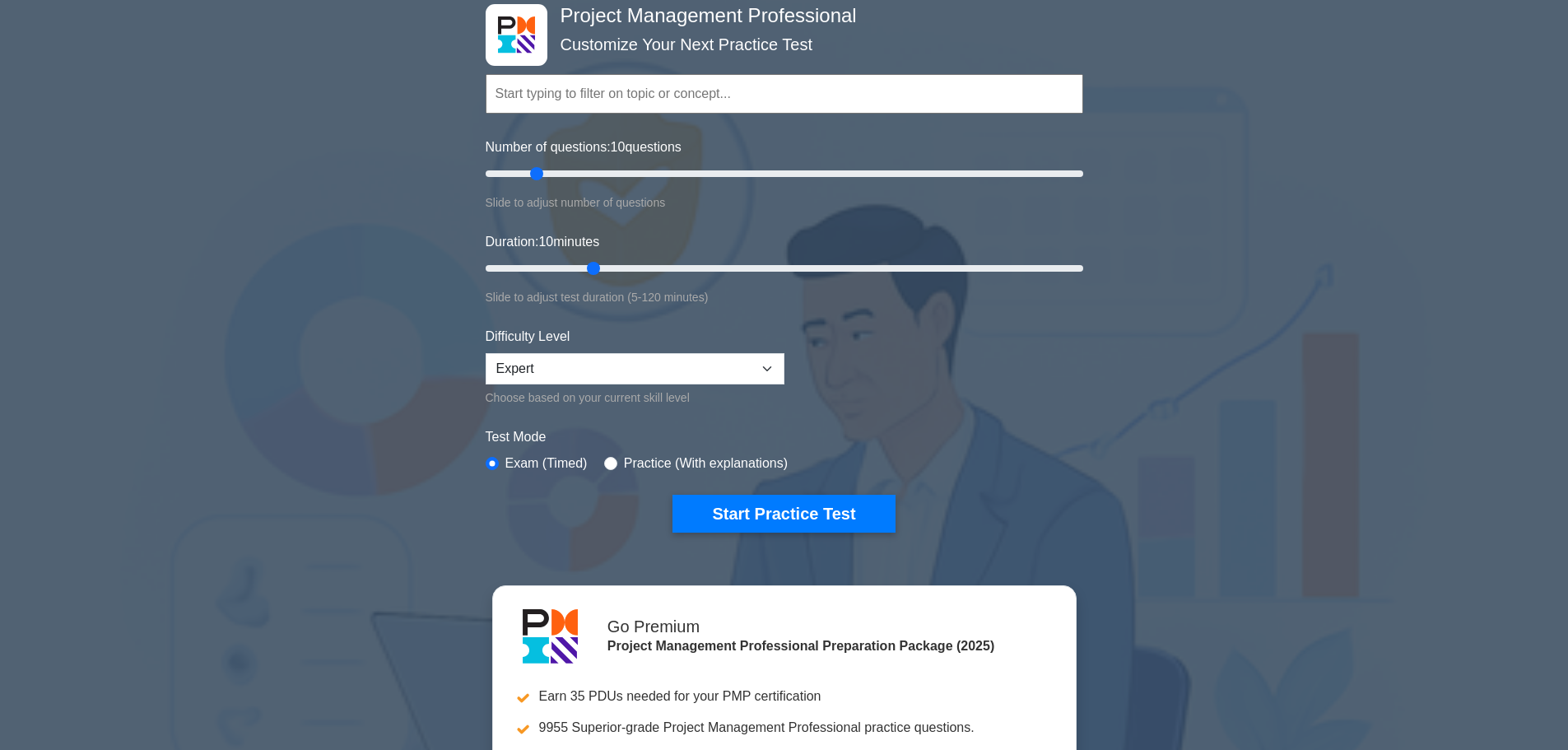
click at [624, 463] on label "Practice (With explanations)" at bounding box center [705, 464] width 163 height 20
click at [608, 471] on div "Practice (With explanations)" at bounding box center [696, 464] width 183 height 20
click at [610, 462] on input "radio" at bounding box center [611, 463] width 13 height 13
radio input "true"
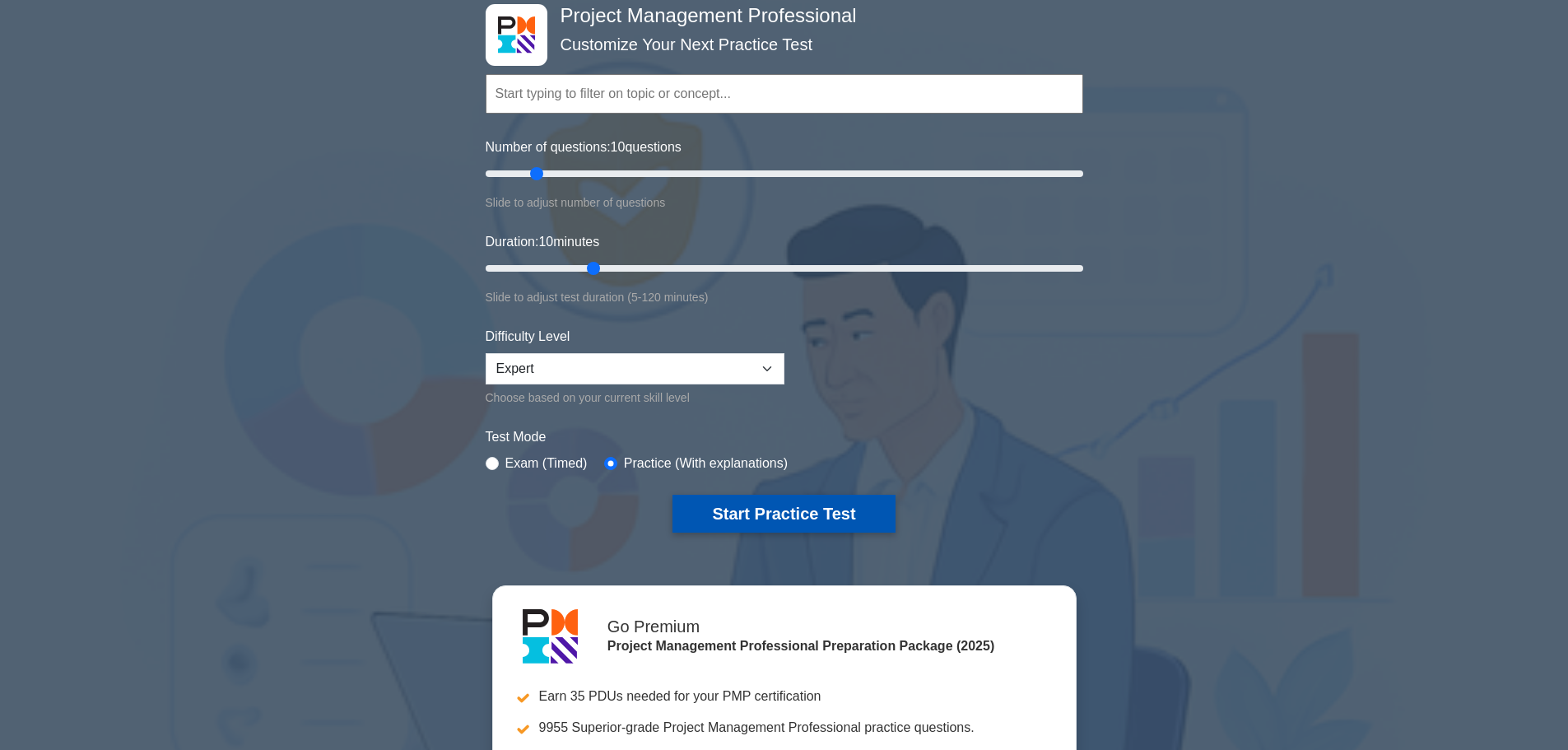
click at [716, 502] on button "Start Practice Test" at bounding box center [784, 514] width 223 height 38
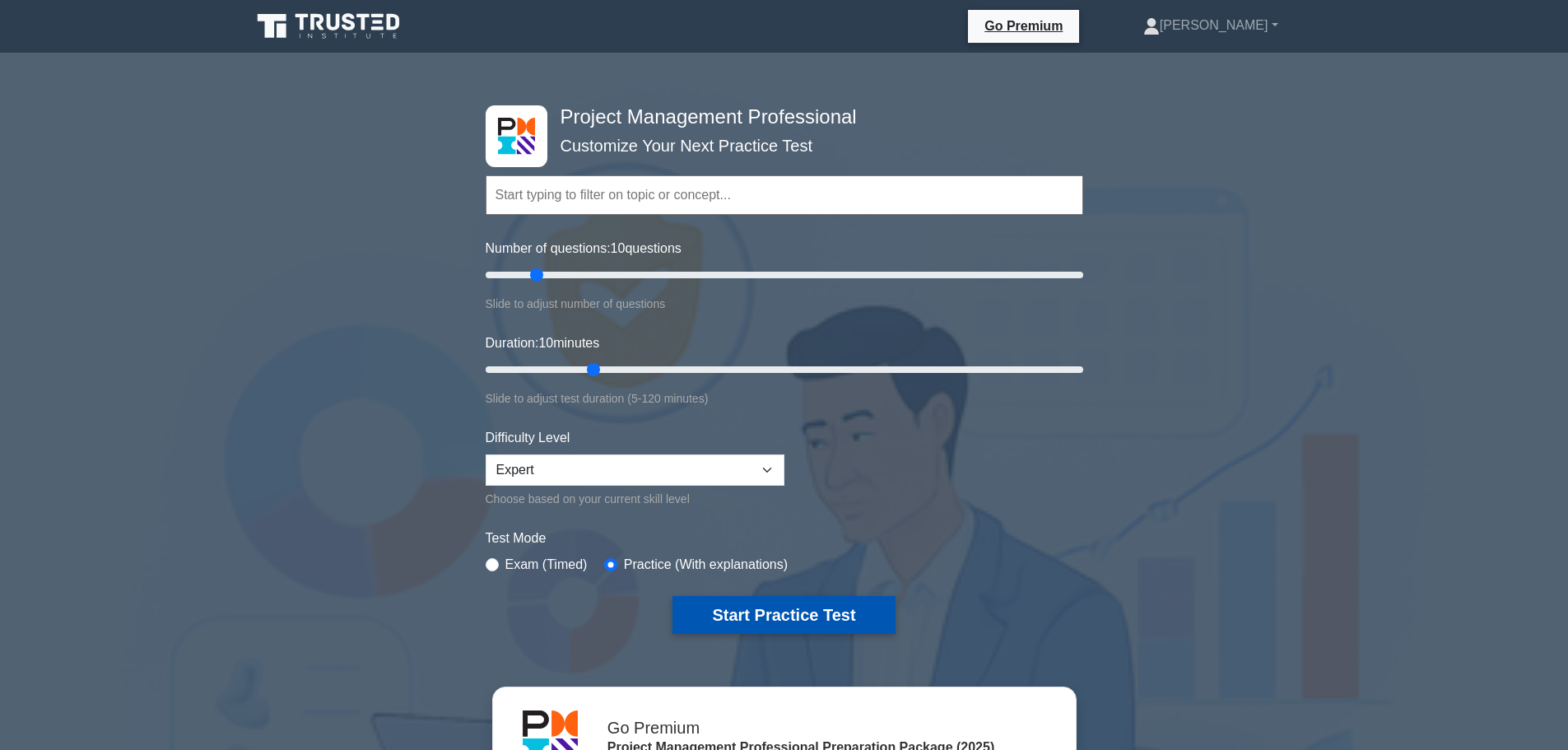
click at [718, 622] on button "Start Practice Test" at bounding box center [784, 615] width 223 height 38
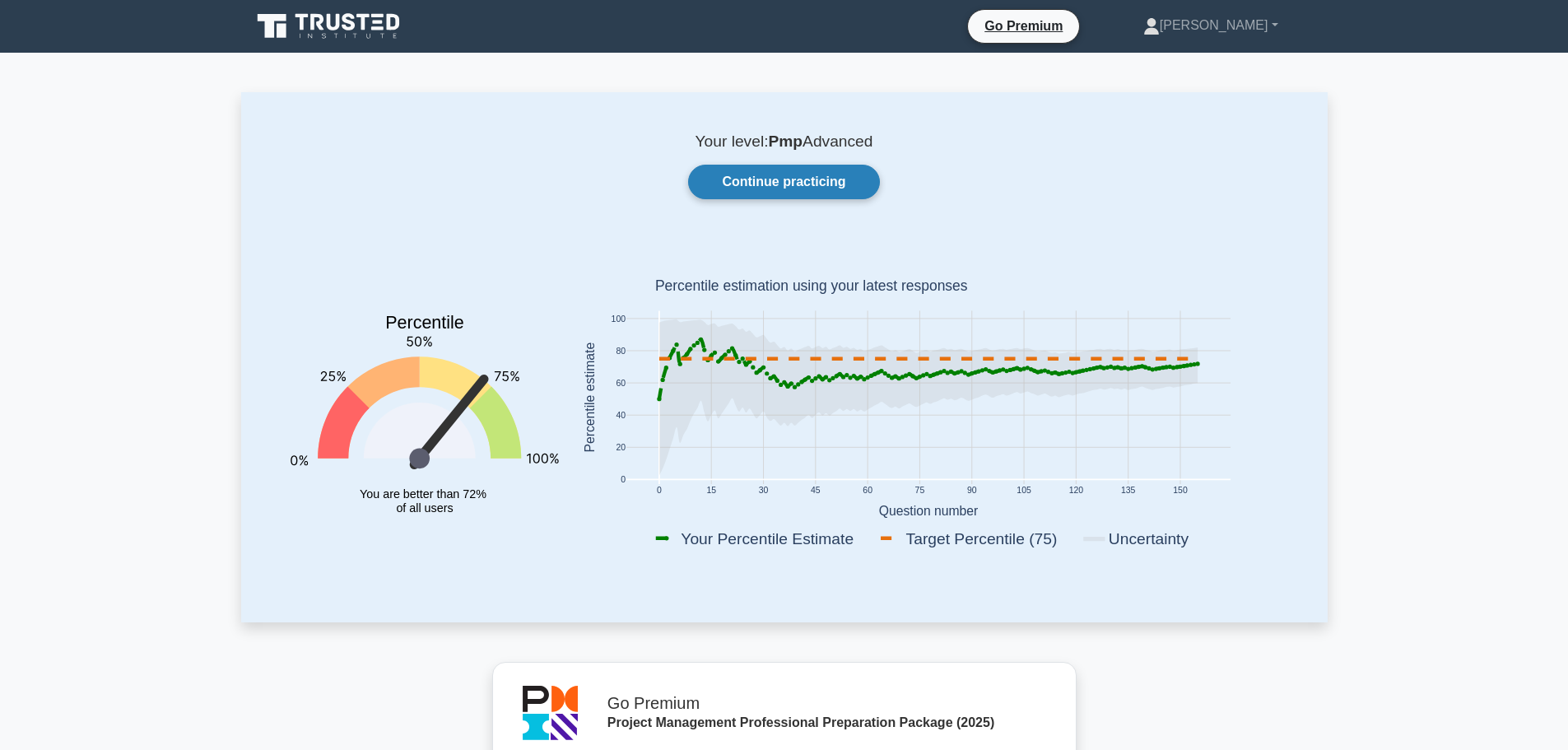
click at [766, 183] on link "Continue practicing" at bounding box center [784, 182] width 191 height 35
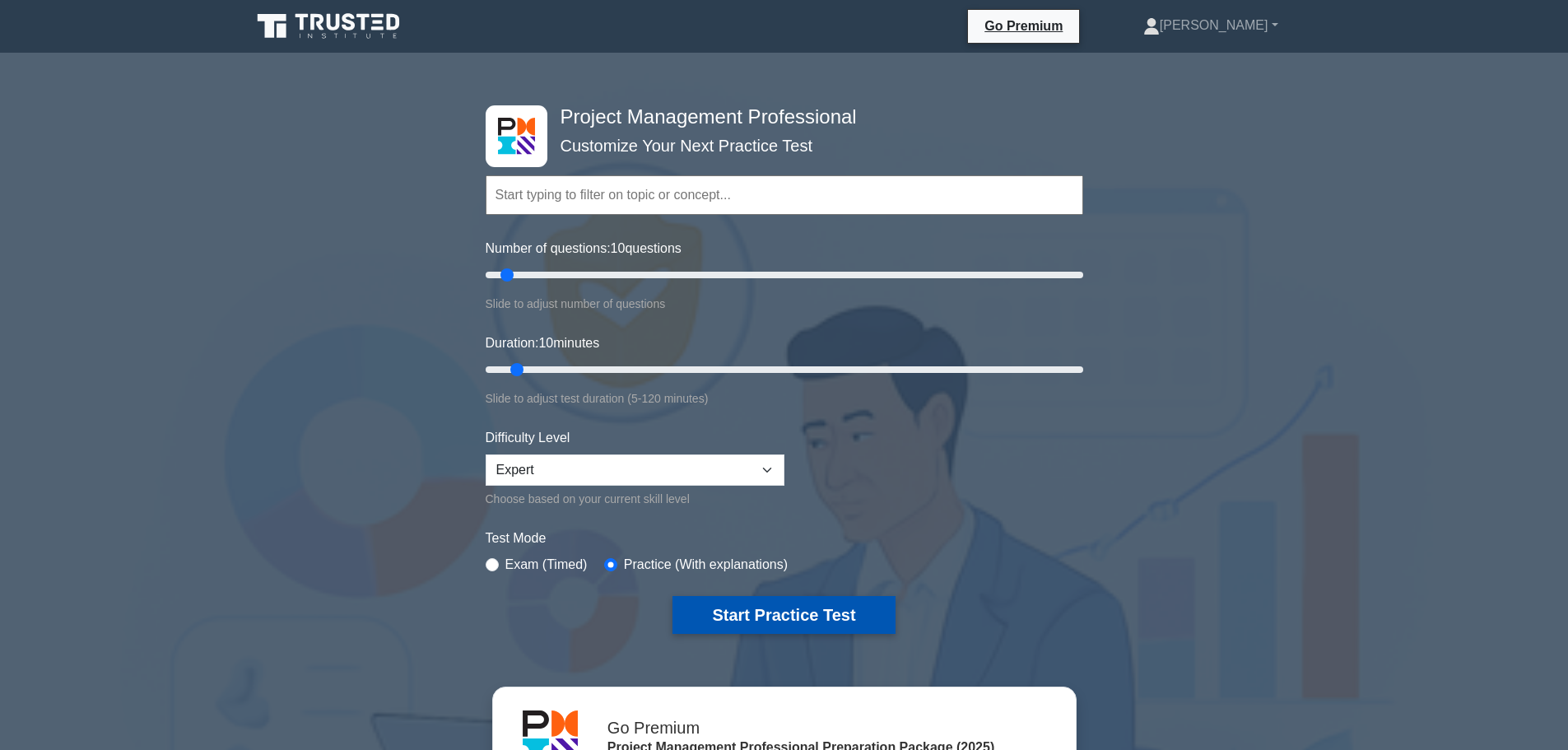
click at [731, 608] on button "Start Practice Test" at bounding box center [784, 615] width 223 height 38
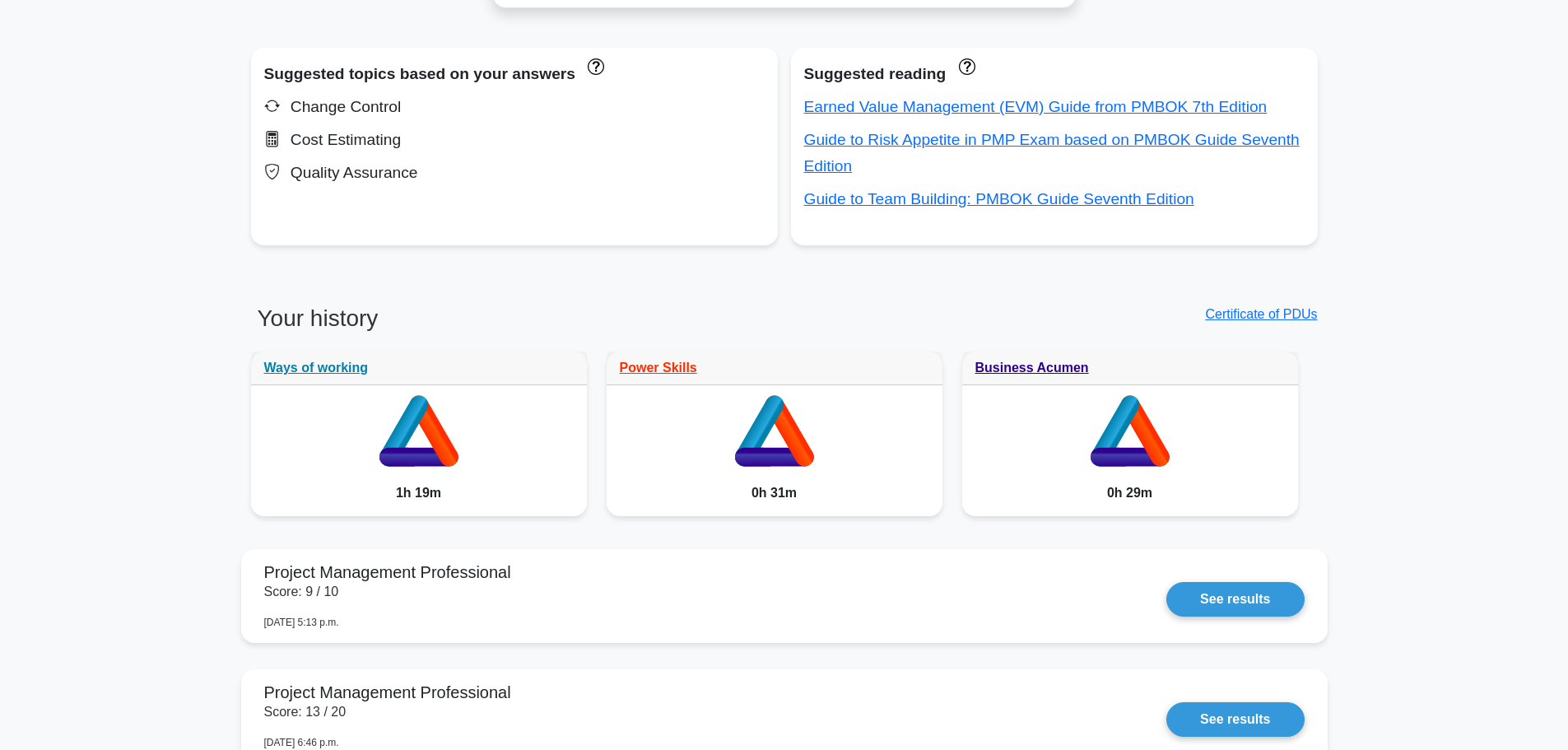
scroll to position [1063, 0]
drag, startPoint x: 788, startPoint y: 593, endPoint x: 455, endPoint y: 321, distance: 430.0
click at [455, 321] on h3 "Your history" at bounding box center [513, 324] width 524 height 41
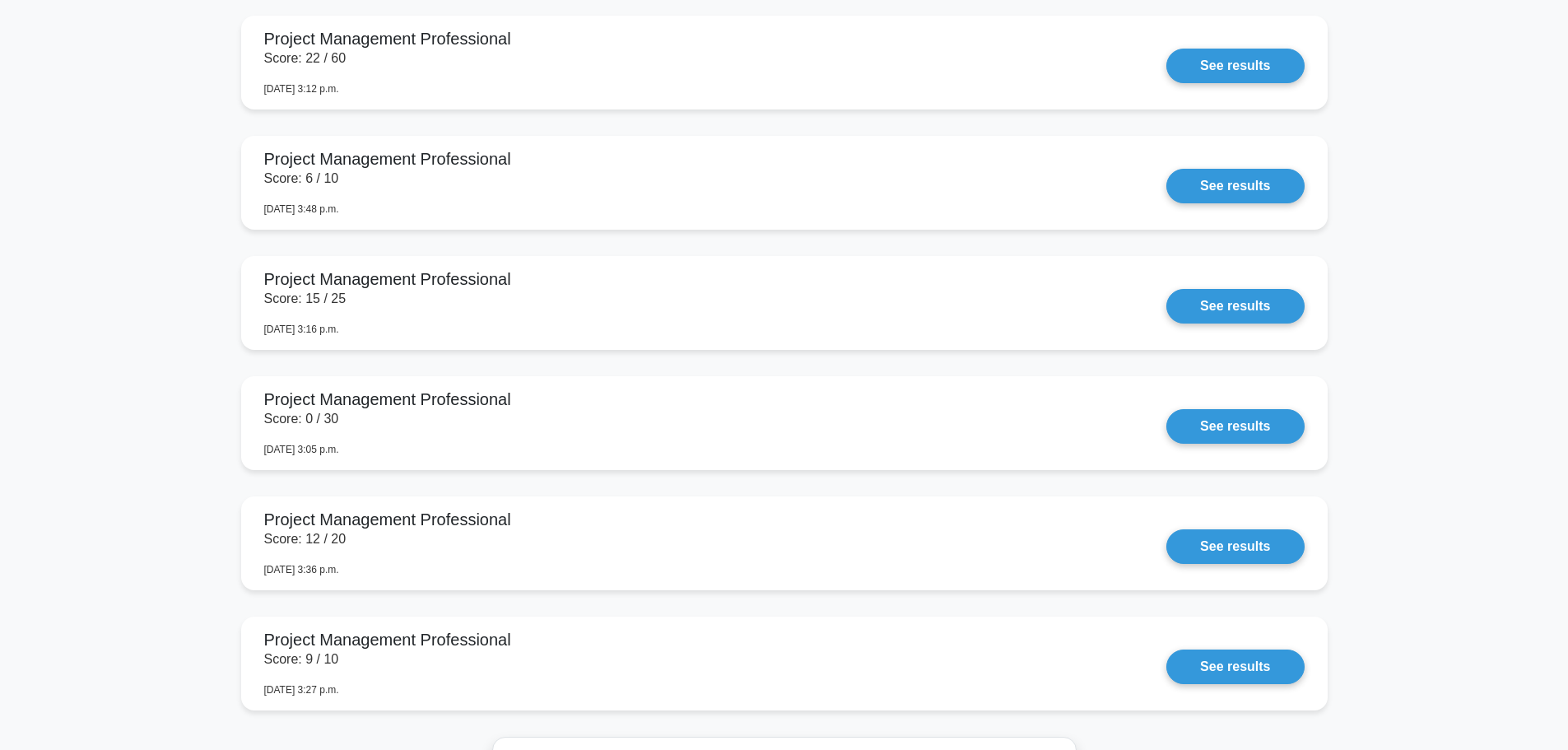
scroll to position [1958, 0]
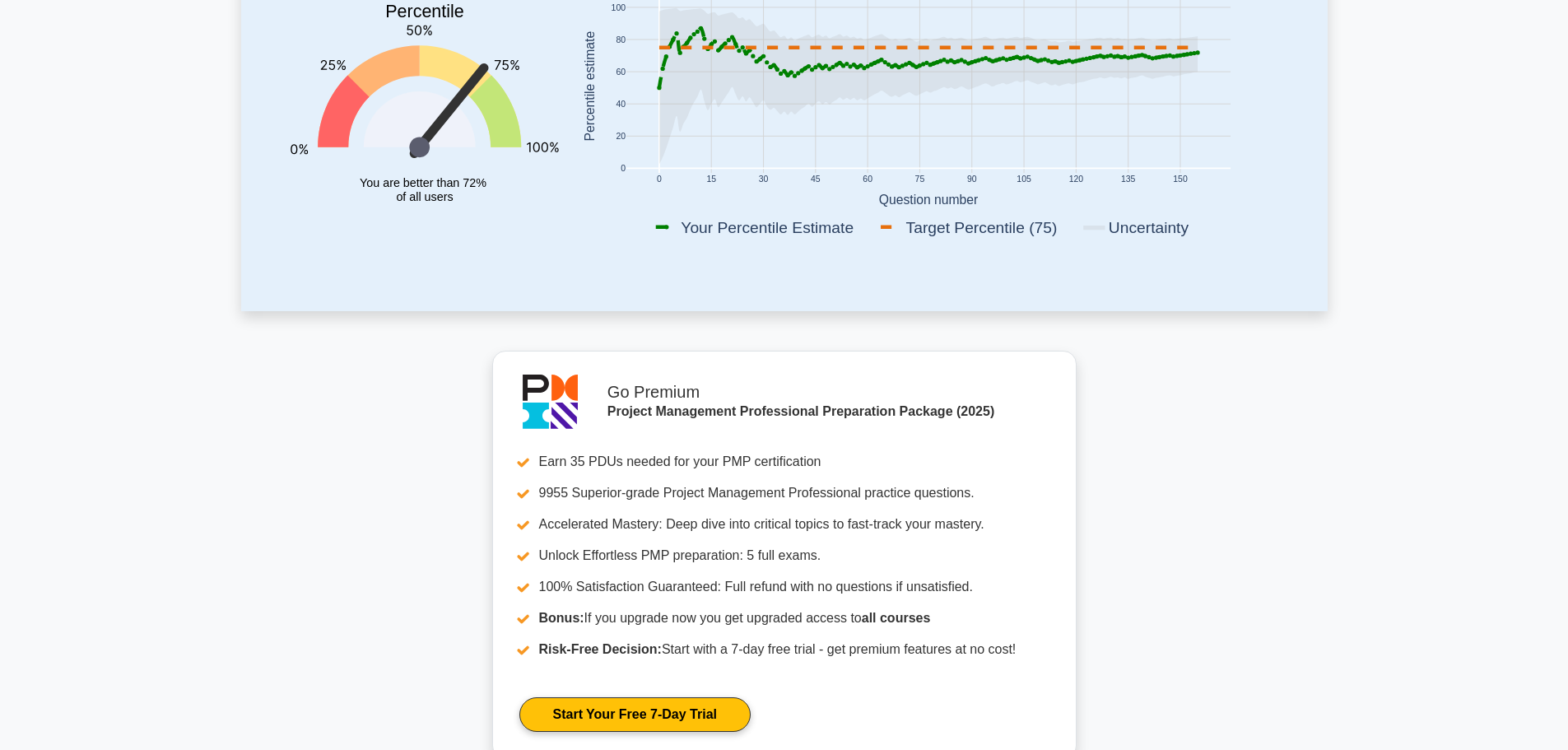
scroll to position [0, 0]
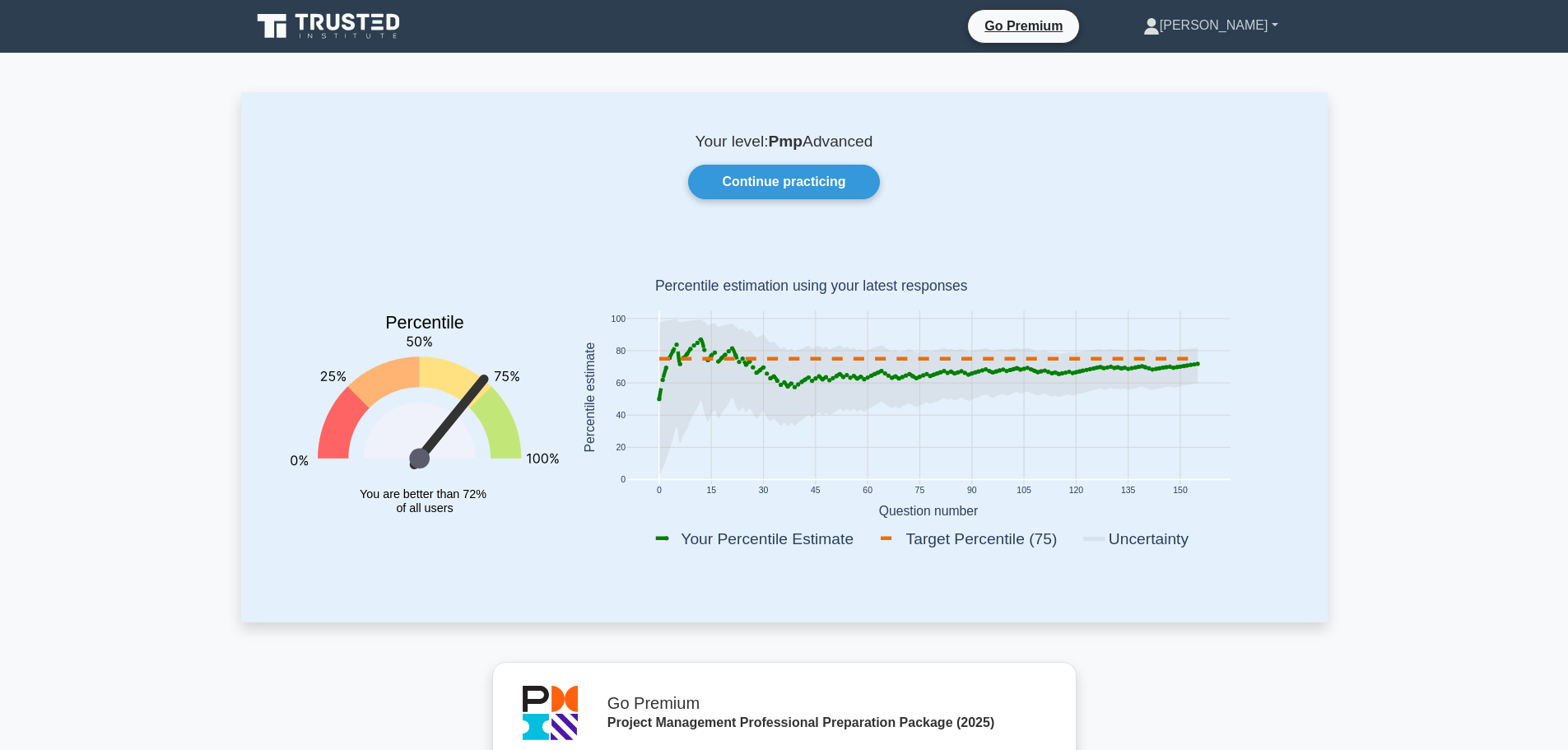
click at [1261, 23] on link "[PERSON_NAME]" at bounding box center [1211, 25] width 214 height 33
click at [1211, 58] on link "Profile" at bounding box center [1170, 64] width 130 height 26
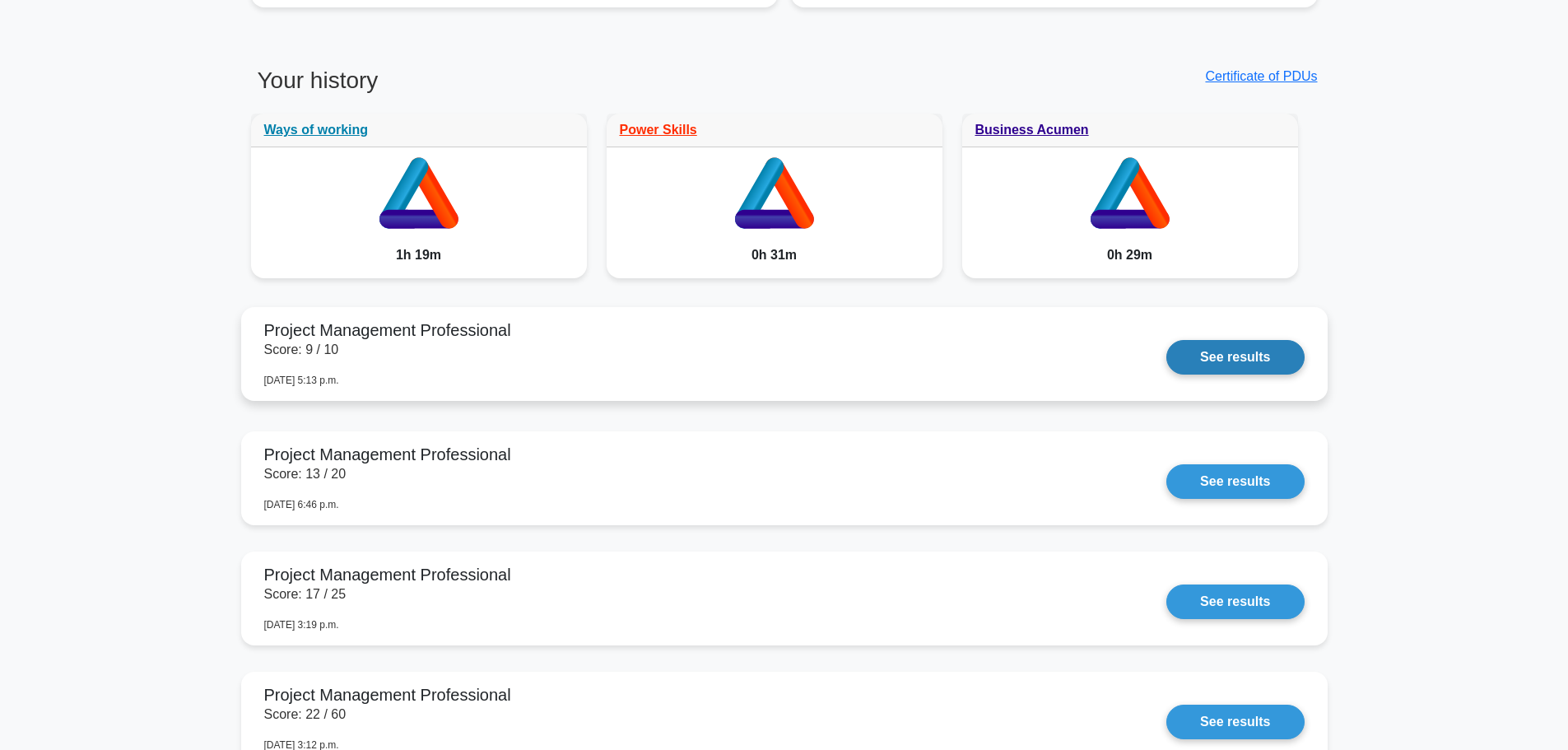
scroll to position [1301, 0]
click at [1254, 76] on link "Certificate of PDUs" at bounding box center [1261, 76] width 112 height 14
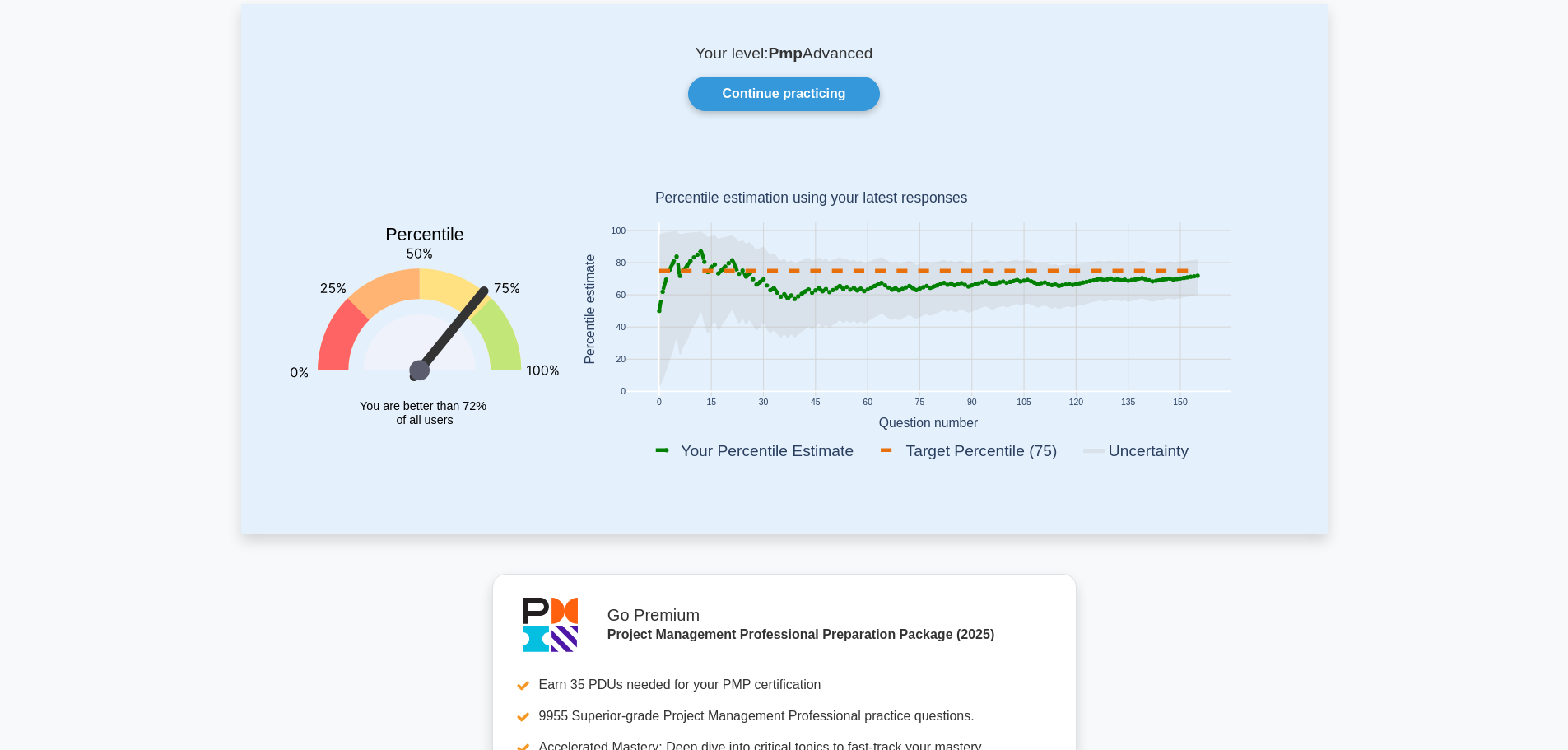
scroll to position [0, 0]
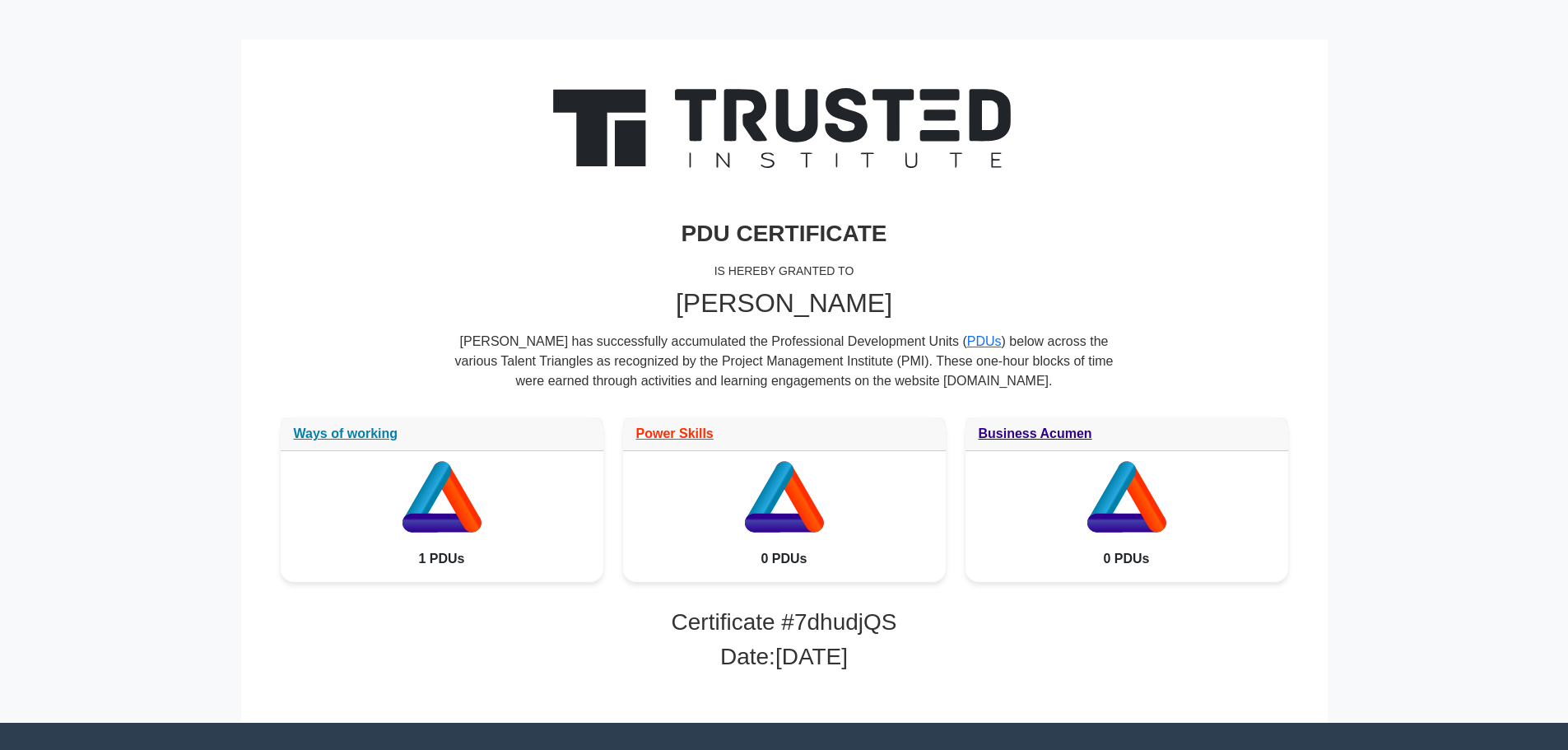
scroll to position [52, 0]
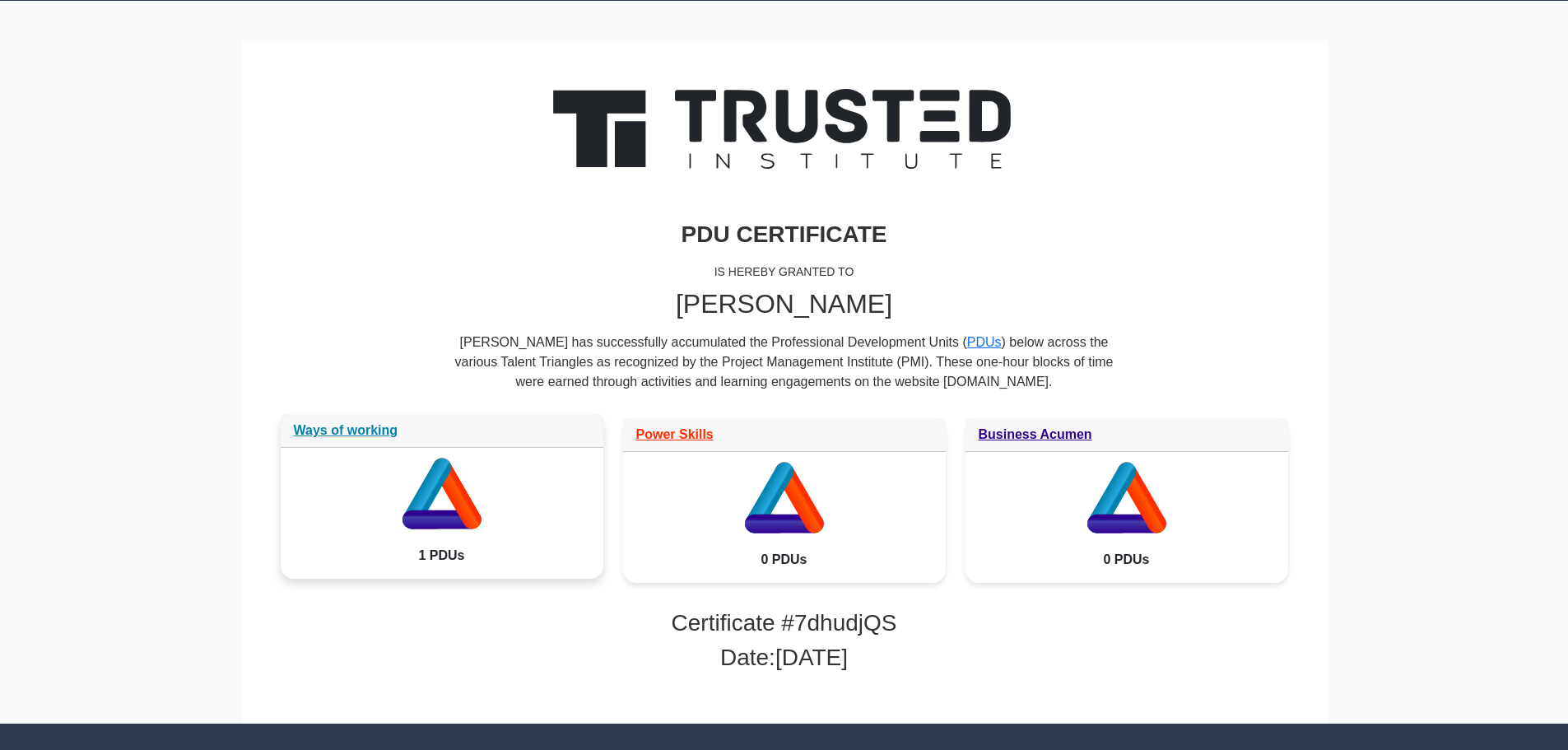
click at [385, 506] on icon at bounding box center [442, 490] width 323 height 84
click at [365, 433] on link "Ways of working" at bounding box center [346, 431] width 104 height 14
